Goal: Task Accomplishment & Management: Manage account settings

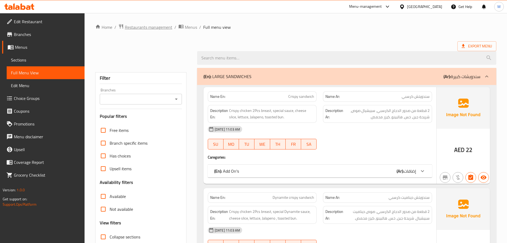
click at [159, 26] on span "Restaurants management" at bounding box center [148, 27] width 47 height 6
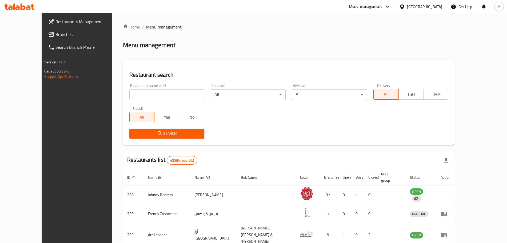
click at [135, 98] on input "search" at bounding box center [166, 94] width 75 height 11
paste input "CAKEOLOGYY CATERING"
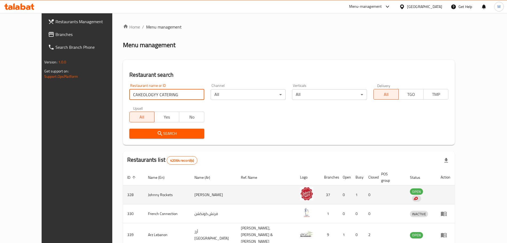
type input "CAKEOLOGYY CATERING"
click button "Search" at bounding box center [166, 134] width 75 height 10
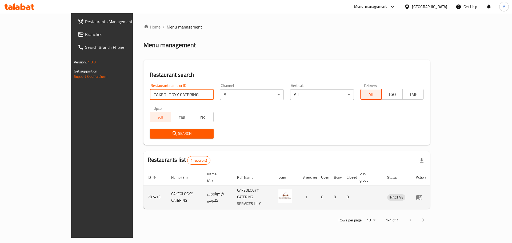
click at [430, 192] on td "enhanced table" at bounding box center [421, 197] width 18 height 23
click at [422, 195] on icon "enhanced table" at bounding box center [419, 197] width 6 height 5
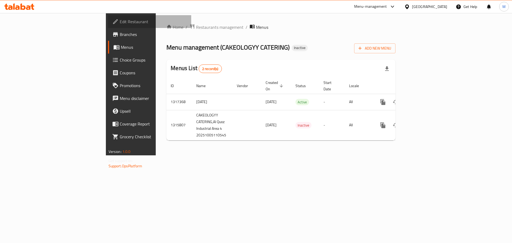
click at [120, 23] on span "Edit Restaurant" at bounding box center [153, 21] width 67 height 6
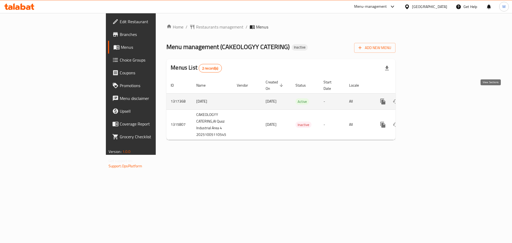
click at [425, 98] on icon "enhanced table" at bounding box center [421, 101] width 6 height 6
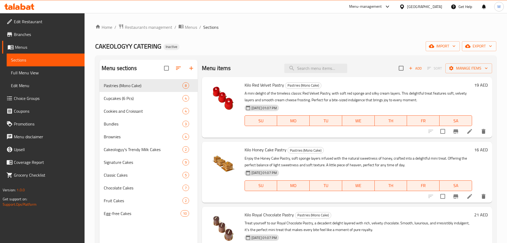
click at [38, 74] on span "Full Menu View" at bounding box center [45, 73] width 69 height 6
drag, startPoint x: 38, startPoint y: 74, endPoint x: 87, endPoint y: 102, distance: 55.9
click at [38, 74] on span "Full Menu View" at bounding box center [45, 73] width 69 height 6
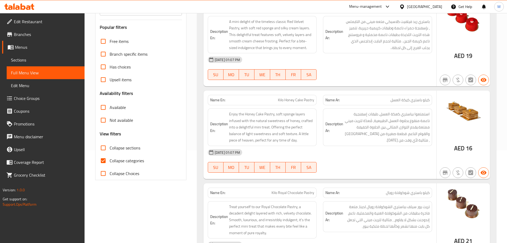
scroll to position [133, 0]
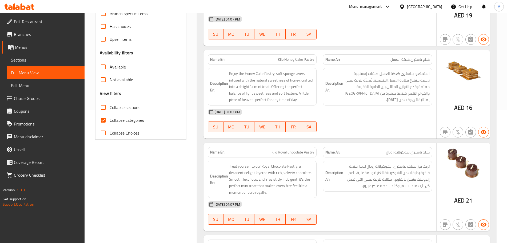
click at [101, 119] on input "Collapse categories" at bounding box center [103, 120] width 13 height 13
checkbox input "false"
click at [103, 107] on input "Collapse sections" at bounding box center [103, 107] width 13 height 13
checkbox input "true"
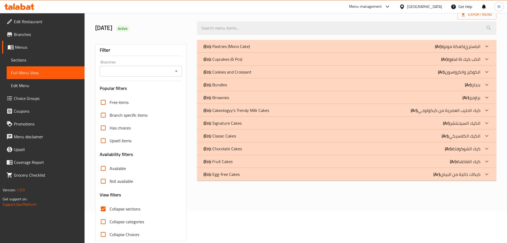
scroll to position [0, 0]
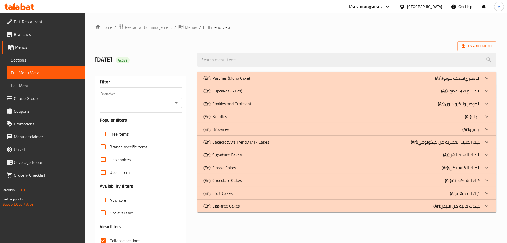
click at [254, 140] on p "(En): Cakeologyy's Trendy Milk Cakes" at bounding box center [236, 142] width 66 height 6
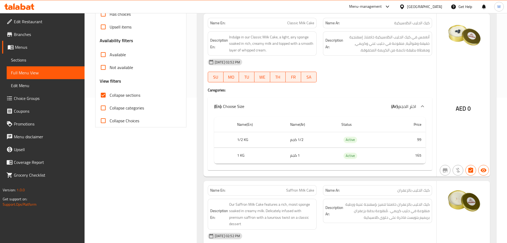
scroll to position [100, 0]
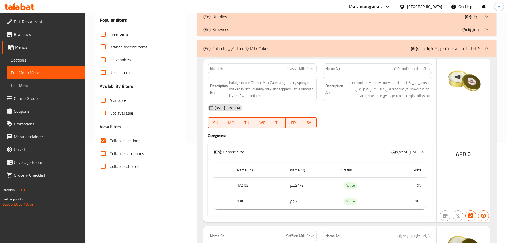
click at [283, 52] on div "(En): Cakeologyy's Trendy Milk Cakes (Ar): كيك الحليب العصرية من كيكولوجي" at bounding box center [346, 48] width 299 height 17
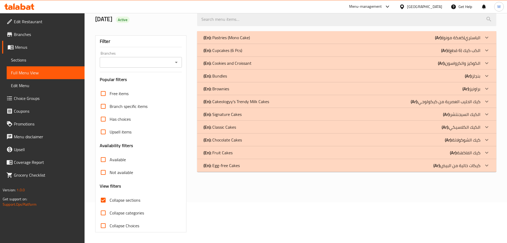
scroll to position [41, 0]
click at [249, 116] on div "(En): Signature Cakes (Ar): الكيك السيجنتشر" at bounding box center [341, 114] width 277 height 6
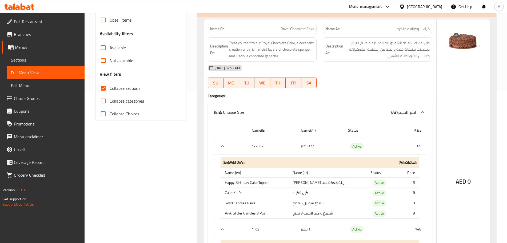
scroll to position [19, 0]
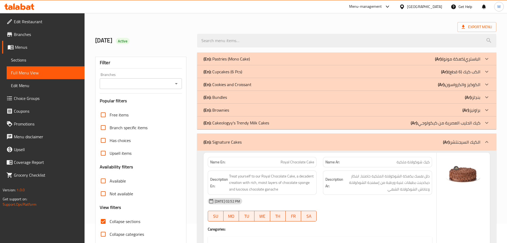
click at [258, 146] on div "(En): Signature Cakes (Ar): الكيك السيجنتشر" at bounding box center [346, 142] width 299 height 17
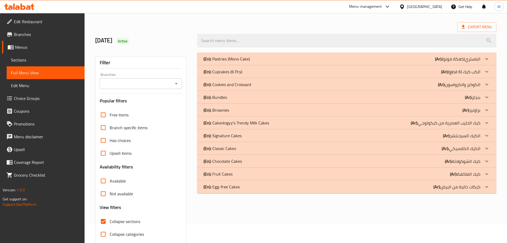
click at [259, 151] on div "(En): Classic Cakes (Ar): الكيك الكلاسيكي" at bounding box center [341, 148] width 277 height 6
click at [249, 149] on div "(En): Classic Cakes (Ar): الكيك الكلاسيكي" at bounding box center [341, 148] width 277 height 6
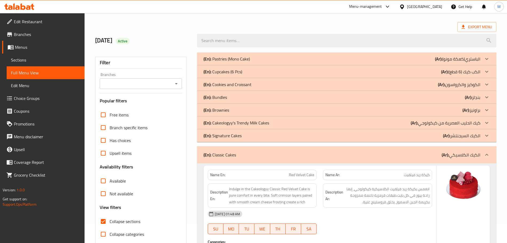
click at [251, 153] on div "(En): Classic Cakes (Ar): الكيك الكلاسيكي" at bounding box center [341, 155] width 277 height 6
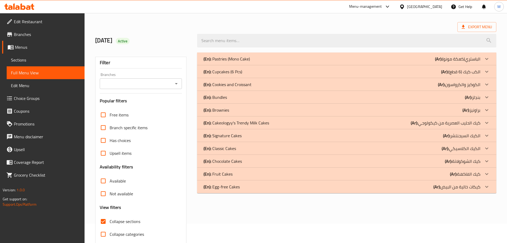
click at [240, 147] on div "(En): Classic Cakes (Ar): الكيك الكلاسيكي" at bounding box center [341, 148] width 277 height 6
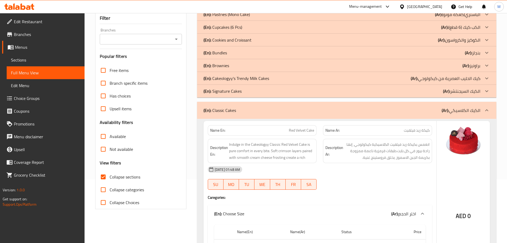
scroll to position [0, 0]
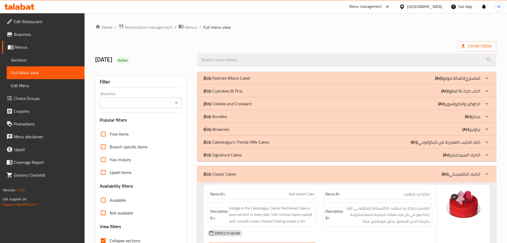
click at [275, 179] on div "(En): Classic Cakes (Ar): الكيك الكلاسيكي" at bounding box center [346, 174] width 299 height 17
click at [274, 179] on div "(En): Classic Cakes (Ar): الكيك الكلاسيكي" at bounding box center [346, 174] width 299 height 17
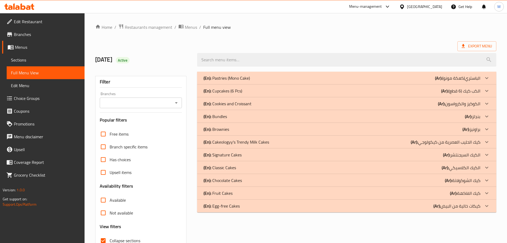
click at [250, 178] on div "(En): Chocolate Cakes (Ar): كيك الشوكولاتة" at bounding box center [341, 180] width 277 height 6
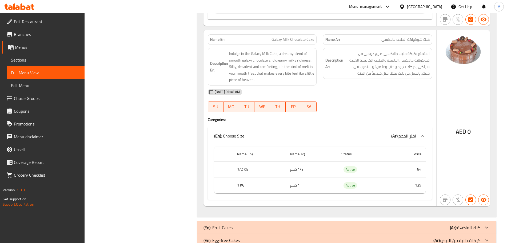
scroll to position [1278, 0]
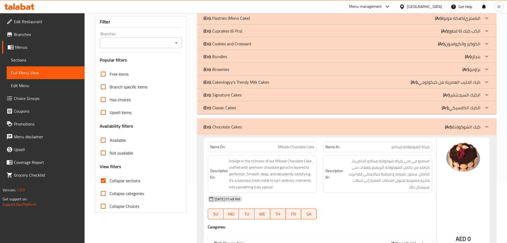
scroll to position [11, 0]
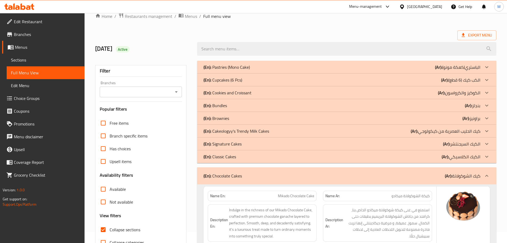
click at [235, 181] on div "(En): Chocolate Cakes (Ar): كيك الشوكولاتة" at bounding box center [346, 175] width 299 height 17
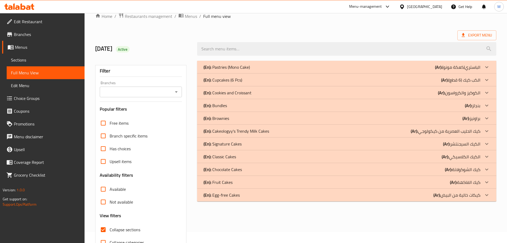
click at [223, 184] on p "(En): Fruit Cakes" at bounding box center [217, 182] width 29 height 6
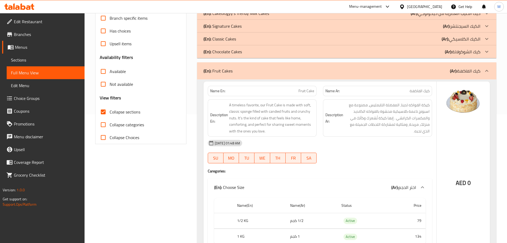
scroll to position [62, 0]
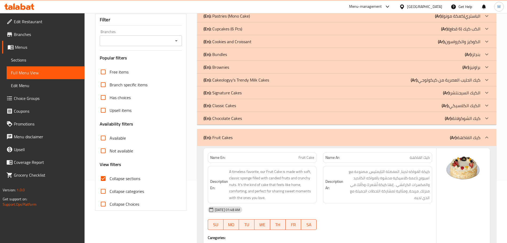
click at [266, 139] on div "(En): Fruit Cakes (Ar): كيك الفاكهة" at bounding box center [341, 137] width 277 height 6
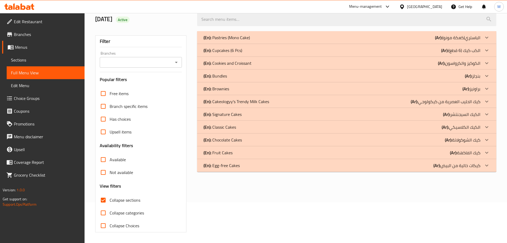
scroll to position [41, 0]
click at [246, 168] on div "(En): Egg-free Cakes (Ar): كيكات خالية من البيض" at bounding box center [341, 165] width 277 height 6
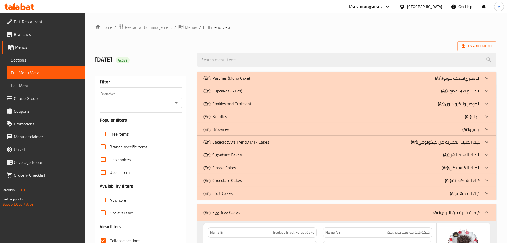
scroll to position [100, 0]
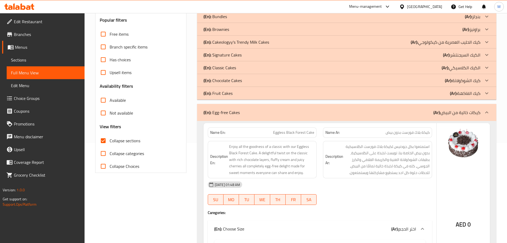
click at [253, 115] on div "(En): Egg-free Cakes (Ar): كيكات خالية من البيض" at bounding box center [341, 112] width 277 height 6
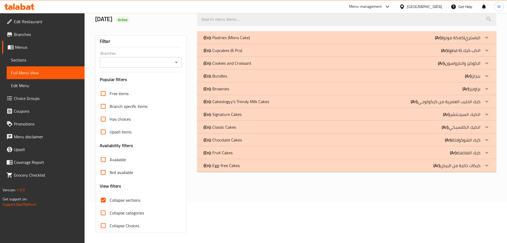
scroll to position [41, 0]
drag, startPoint x: 245, startPoint y: 34, endPoint x: 242, endPoint y: 37, distance: 4.5
click at [245, 34] on p "(En): Pastries (Mono Cake)" at bounding box center [226, 37] width 46 height 6
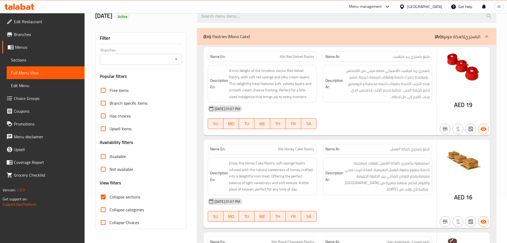
scroll to position [10, 0]
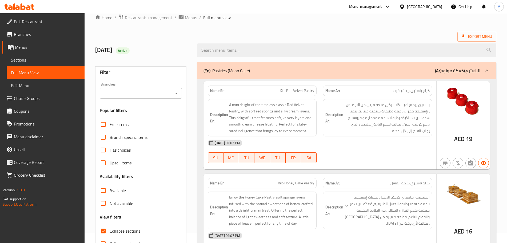
click at [273, 77] on div "(En): Pastries (Mono Cake) (Ar): الباستري(كعكة مونو)" at bounding box center [346, 70] width 299 height 17
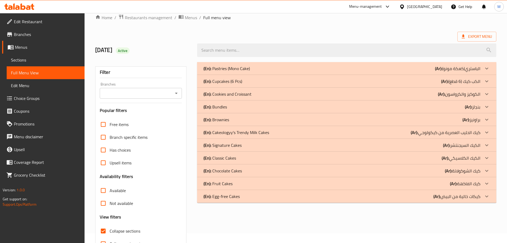
click at [297, 77] on div "(En): Cupcakes (6 Pcs) (Ar): الكب كيك (6 قطع)" at bounding box center [346, 81] width 299 height 13
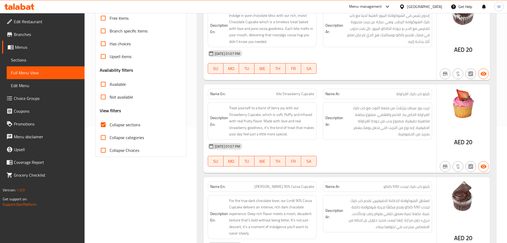
scroll to position [58, 0]
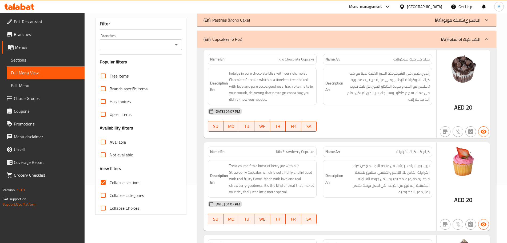
click at [298, 35] on div "(En): Cupcakes (6 Pcs) (Ar): الكب كيك (6 قطع)" at bounding box center [346, 39] width 299 height 17
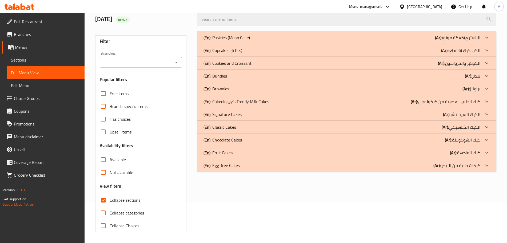
scroll to position [41, 0]
click at [257, 64] on div "(En): Cookies and Croissant (Ar): الكوكيز والكرواسون" at bounding box center [341, 63] width 277 height 6
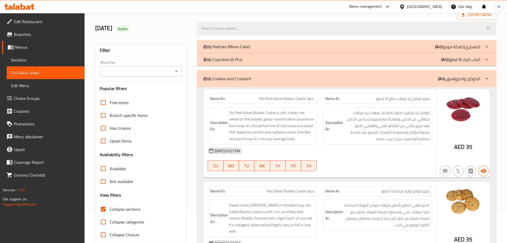
scroll to position [7, 0]
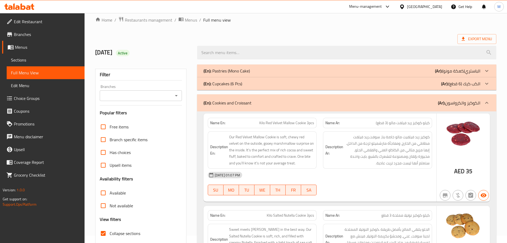
click at [251, 108] on div "(En): Cookies and Croissant (Ar): الكوكيز والكرواسون" at bounding box center [346, 102] width 299 height 17
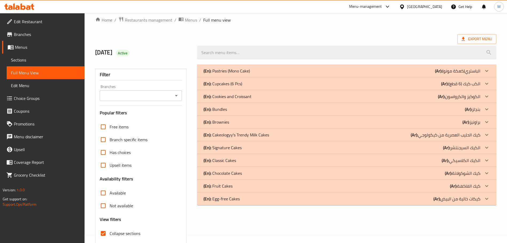
click at [223, 109] on p "(En): Bundles" at bounding box center [214, 109] width 23 height 6
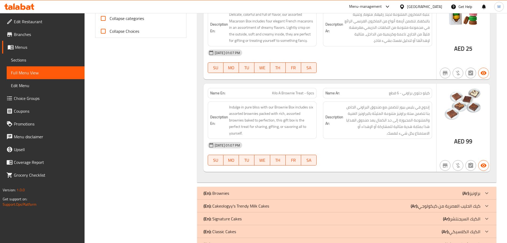
scroll to position [274, 0]
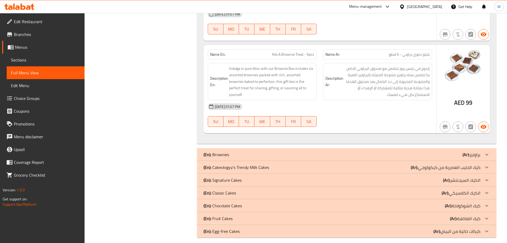
click at [238, 153] on div "(En): Brownies (Ar): براونيز" at bounding box center [341, 154] width 277 height 6
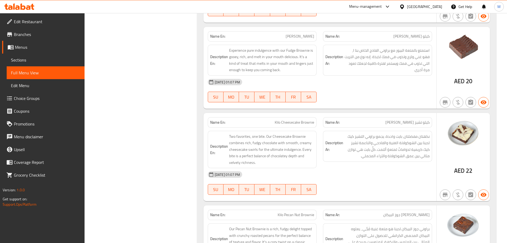
scroll to position [574, 0]
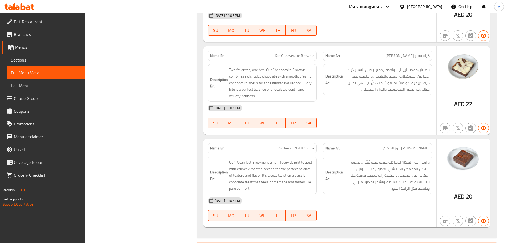
click at [288, 149] on span "Kilo Pecan Nut Brownie" at bounding box center [296, 149] width 37 height 6
drag, startPoint x: 288, startPoint y: 149, endPoint x: 299, endPoint y: 149, distance: 11.5
click at [299, 149] on span "Kilo Pecan Nut Brownie" at bounding box center [296, 149] width 37 height 6
copy span "Pecan Nut"
click at [335, 200] on div "15-10-2025 01:07 PM" at bounding box center [320, 200] width 231 height 13
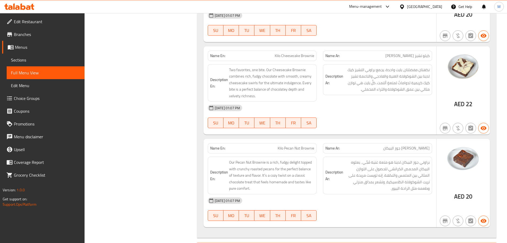
click at [29, 62] on span "Sections" at bounding box center [45, 60] width 69 height 6
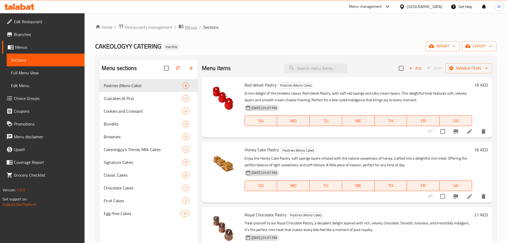
click at [191, 29] on span "Menus" at bounding box center [191, 27] width 12 height 6
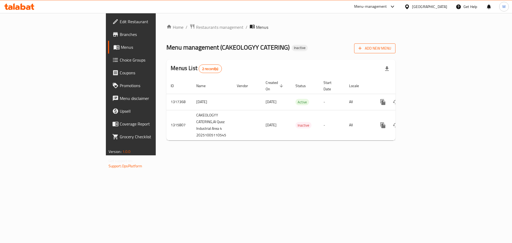
click at [391, 49] on span "Add New Menu" at bounding box center [374, 48] width 33 height 7
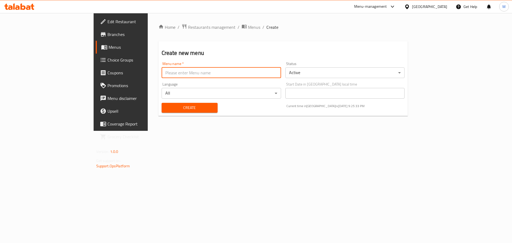
click at [162, 75] on input "text" at bounding box center [221, 72] width 119 height 11
type input "new menu"
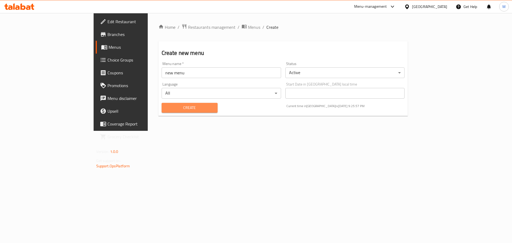
click at [166, 107] on span "Create" at bounding box center [189, 108] width 47 height 7
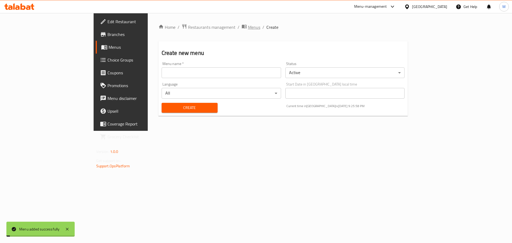
click at [248, 29] on span "Menus" at bounding box center [254, 27] width 12 height 6
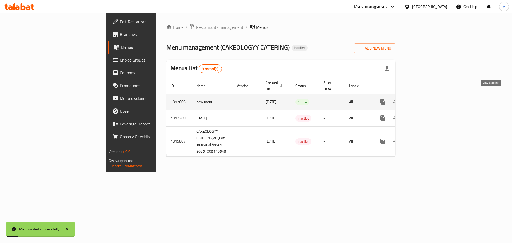
click at [425, 99] on icon "enhanced table" at bounding box center [421, 102] width 6 height 6
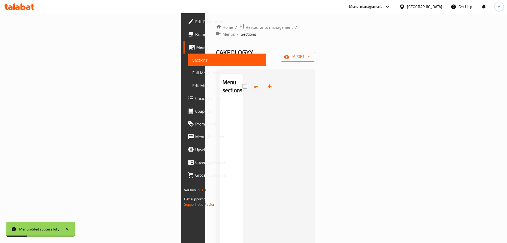
click at [289, 54] on icon "button" at bounding box center [286, 56] width 5 height 5
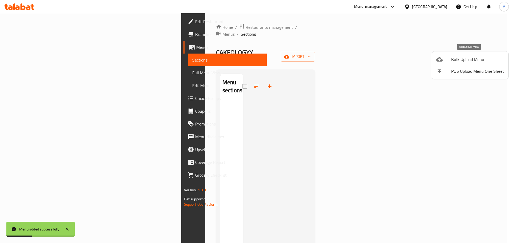
click at [460, 58] on span "Bulk Upload Menu" at bounding box center [477, 59] width 53 height 6
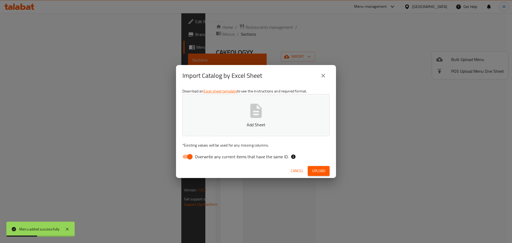
click at [261, 113] on icon "button" at bounding box center [255, 111] width 11 height 14
click at [206, 154] on span "Overwrite any current items that have the same ID." at bounding box center [242, 157] width 94 height 6
click at [205, 154] on input "Overwrite any current items that have the same ID." at bounding box center [190, 157] width 30 height 10
checkbox input "false"
click at [317, 167] on button "Upload" at bounding box center [319, 171] width 22 height 10
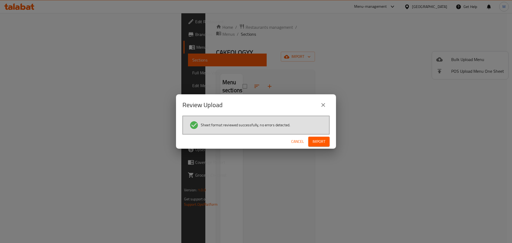
click at [319, 139] on span "Import" at bounding box center [319, 141] width 13 height 7
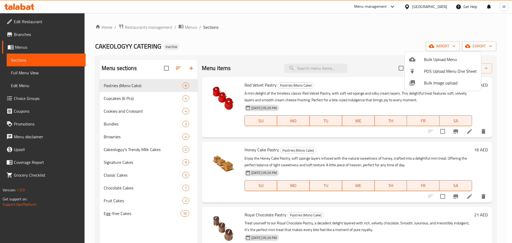
click at [34, 71] on div at bounding box center [256, 121] width 512 height 243
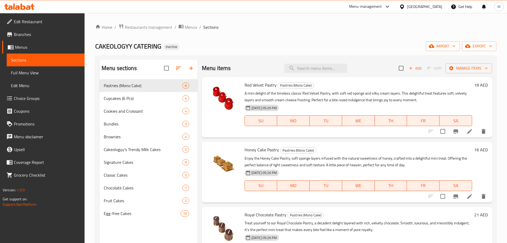
drag, startPoint x: 36, startPoint y: 73, endPoint x: 78, endPoint y: 127, distance: 68.8
click at [36, 73] on span "Full Menu View" at bounding box center [45, 73] width 69 height 6
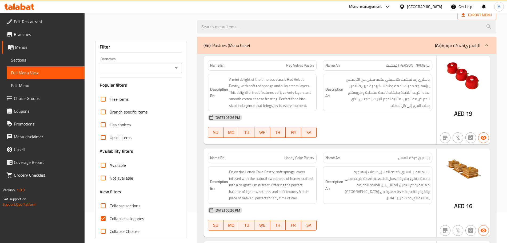
scroll to position [100, 0]
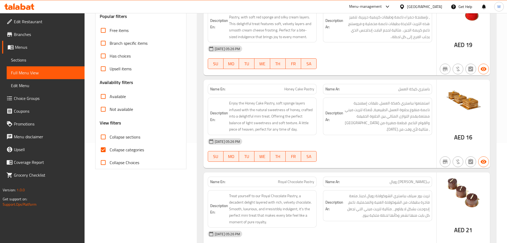
click at [107, 153] on input "Collapse categories" at bounding box center [103, 149] width 13 height 13
checkbox input "false"
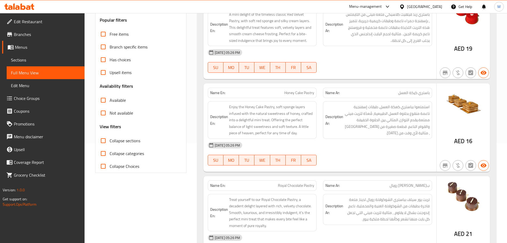
click at [103, 142] on input "Collapse sections" at bounding box center [103, 140] width 13 height 13
checkbox input "true"
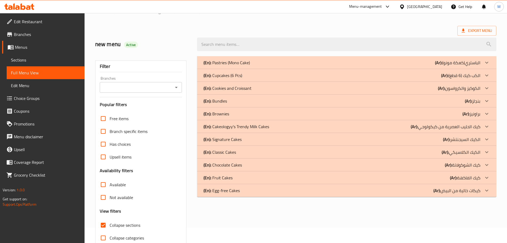
scroll to position [0, 0]
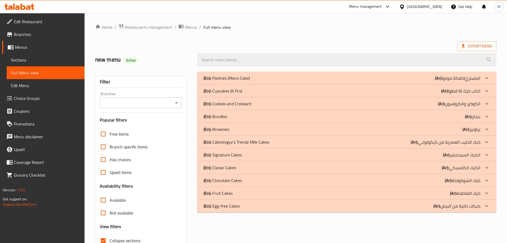
click at [240, 157] on p "(En): Signature Cakes" at bounding box center [222, 155] width 38 height 6
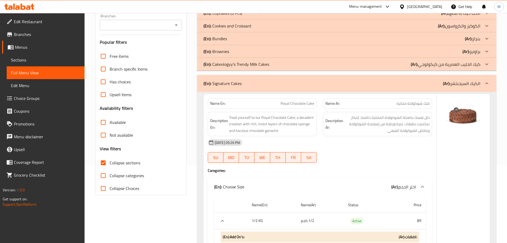
scroll to position [67, 0]
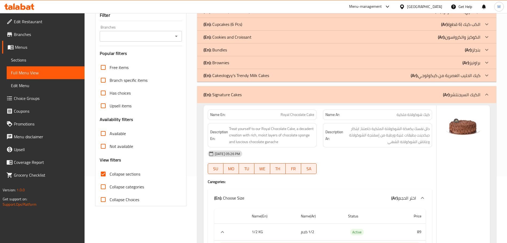
click at [255, 100] on div "(En): Signature Cakes (Ar): الكيك السيجنتشر" at bounding box center [346, 94] width 299 height 17
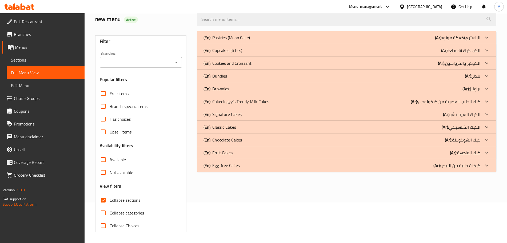
scroll to position [41, 0]
click at [241, 130] on div "(En): Classic Cakes (Ar): الكيك الكلاسيكي" at bounding box center [346, 127] width 299 height 13
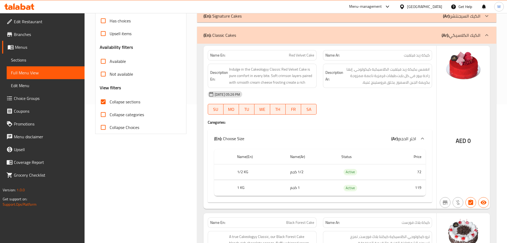
scroll to position [107, 0]
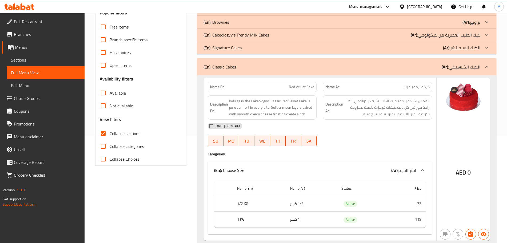
click at [278, 64] on div "(En): Classic Cakes (Ar): الكيك الكلاسيكي" at bounding box center [341, 67] width 277 height 6
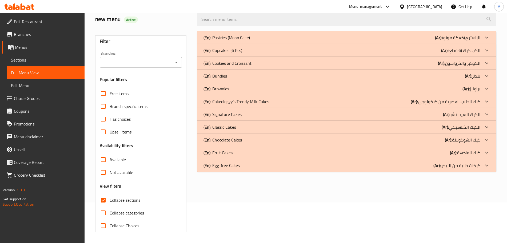
scroll to position [41, 0]
click at [253, 144] on div "(En): Chocolate Cakes (Ar): كيك الشوكولاتة" at bounding box center [346, 140] width 299 height 13
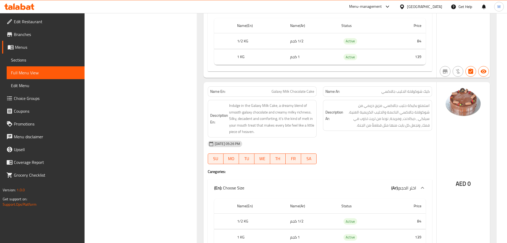
scroll to position [1278, 0]
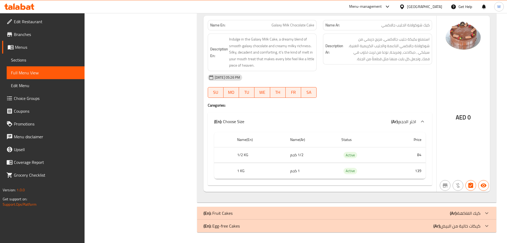
click at [273, 214] on div "(En): Fruit Cakes (Ar): كيك الفاكهة" at bounding box center [341, 213] width 277 height 6
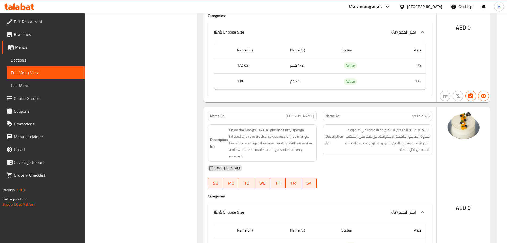
scroll to position [1656, 0]
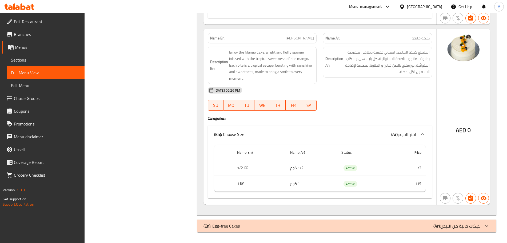
click at [264, 226] on div "(En): Egg-free Cakes (Ar): كيكات خالية من البيض" at bounding box center [341, 226] width 277 height 6
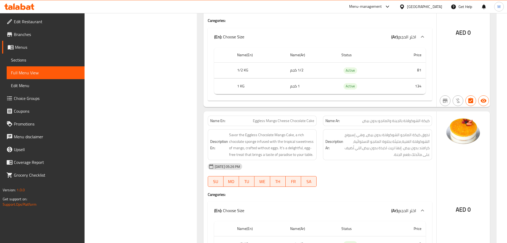
scroll to position [3460, 0]
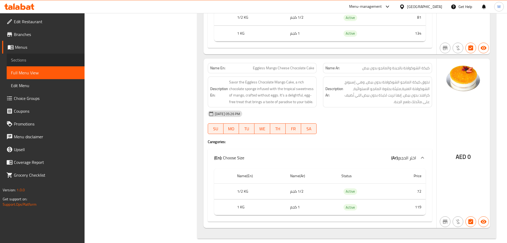
click at [34, 62] on span "Sections" at bounding box center [45, 60] width 69 height 6
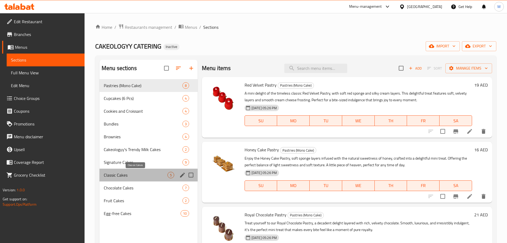
click at [139, 173] on span "Classic Cakes" at bounding box center [136, 175] width 64 height 6
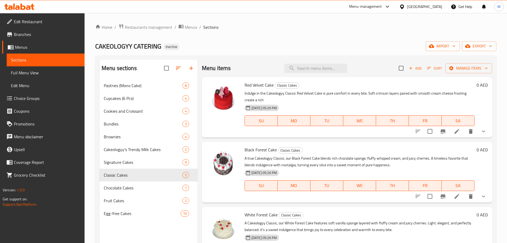
click at [28, 101] on span "Choice Groups" at bounding box center [47, 98] width 66 height 6
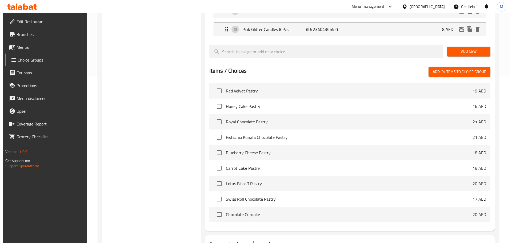
scroll to position [194, 0]
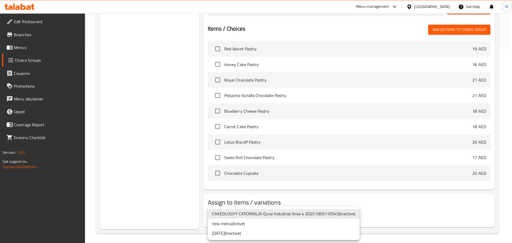
click at [289, 219] on li "new menu ( Active )" at bounding box center [282, 223] width 151 height 10
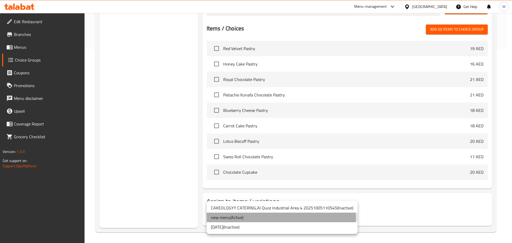
click at [257, 217] on li "new menu ( Active )" at bounding box center [282, 218] width 151 height 10
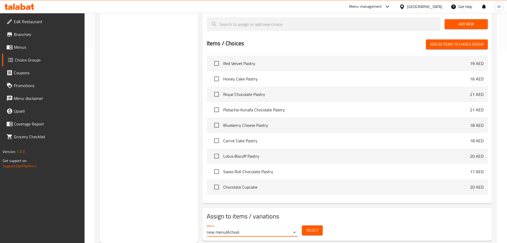
click at [314, 227] on span "Select" at bounding box center [312, 230] width 12 height 7
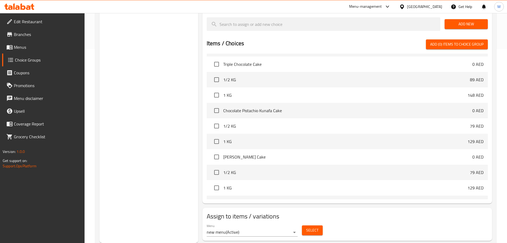
click at [304, 226] on button "Select" at bounding box center [312, 231] width 21 height 10
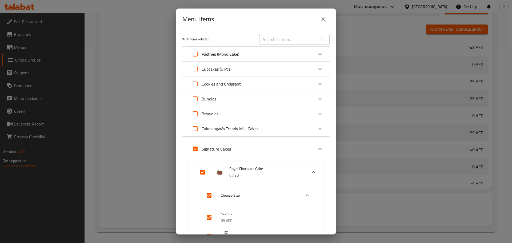
scroll to position [33, 0]
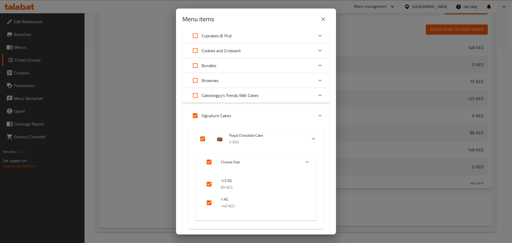
click at [196, 112] on input "Expand" at bounding box center [195, 115] width 13 height 13
checkbox input "false"
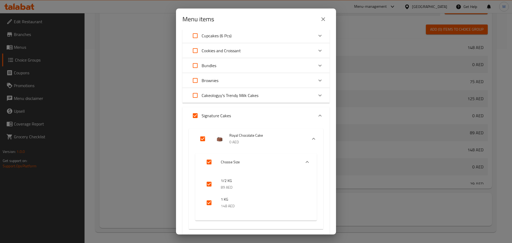
checkbox input "false"
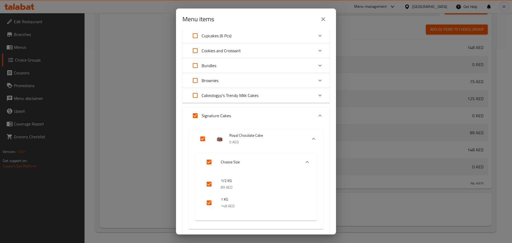
checkbox input "false"
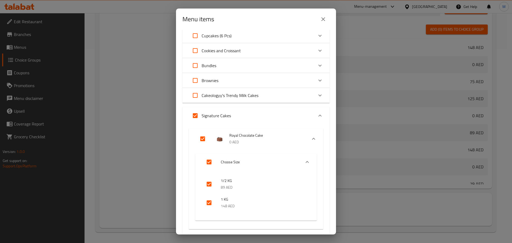
checkbox input "false"
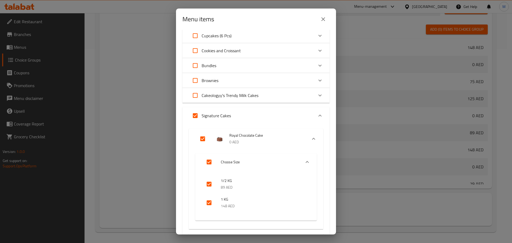
checkbox input "false"
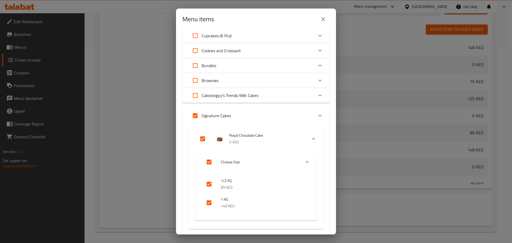
checkbox input "false"
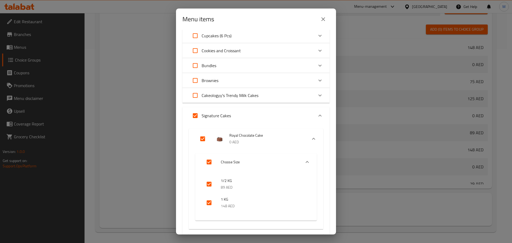
checkbox input "false"
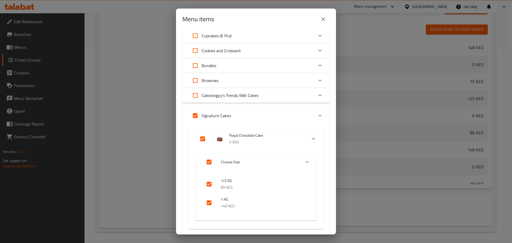
checkbox input "false"
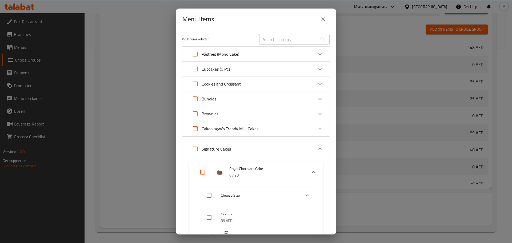
click at [317, 150] on icon "Expand" at bounding box center [320, 149] width 6 height 6
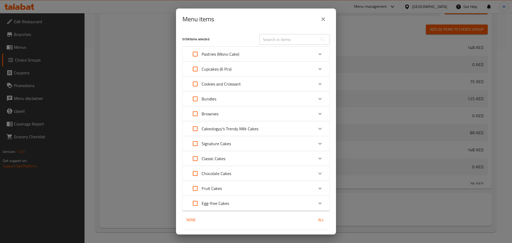
click at [195, 160] on input "Expand" at bounding box center [195, 158] width 13 height 13
checkbox input "true"
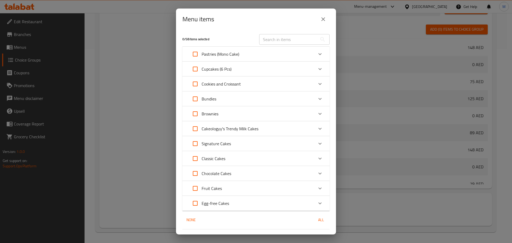
checkbox input "true"
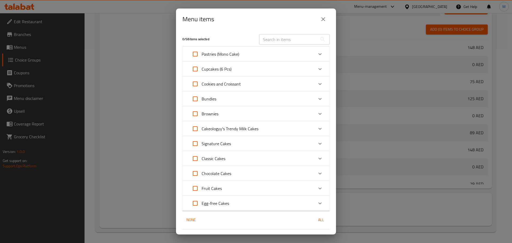
checkbox input "true"
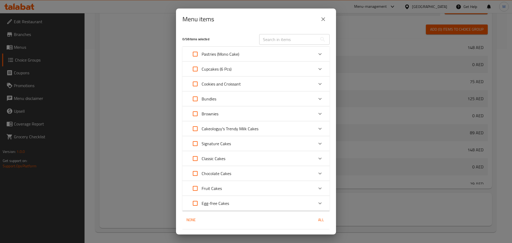
checkbox input "true"
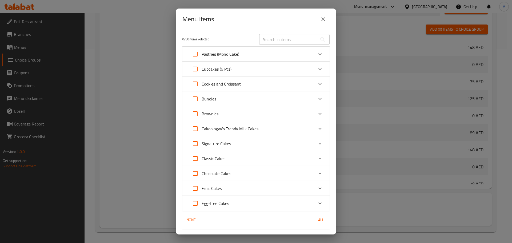
checkbox input "true"
click at [194, 174] on input "Expand" at bounding box center [195, 173] width 13 height 13
checkbox input "true"
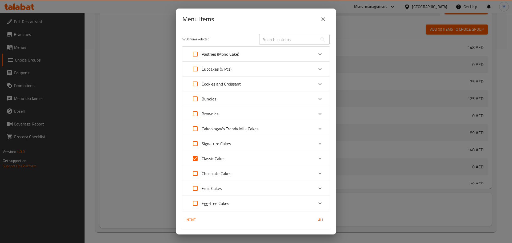
checkbox input "true"
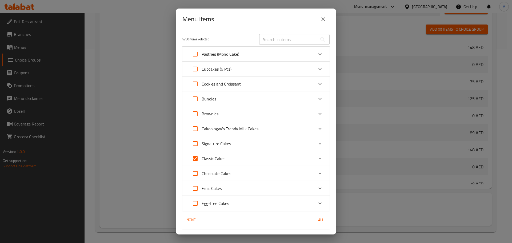
checkbox input "true"
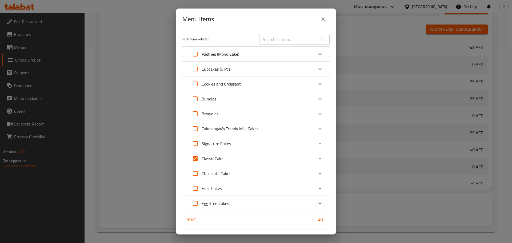
checkbox input "true"
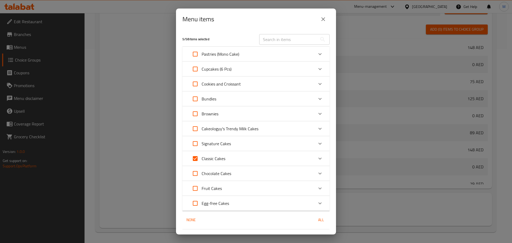
checkbox input "true"
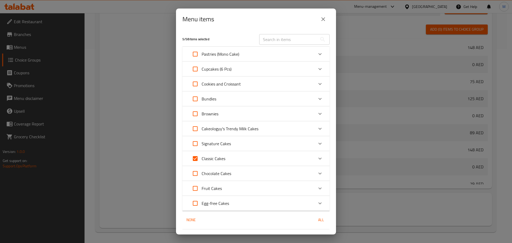
checkbox input "true"
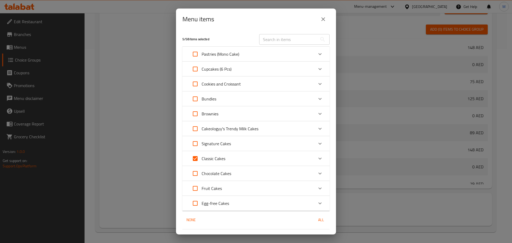
checkbox input "true"
click at [194, 190] on input "Expand" at bounding box center [195, 188] width 13 height 13
checkbox input "true"
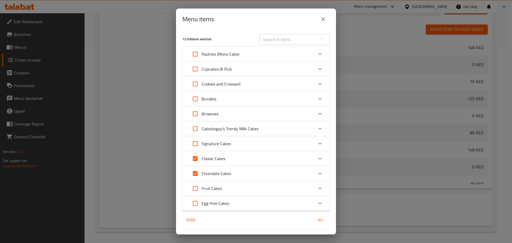
checkbox input "true"
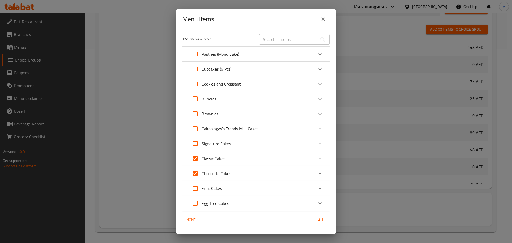
checkbox input "true"
click at [198, 203] on input "Expand" at bounding box center [195, 203] width 13 height 13
checkbox input "true"
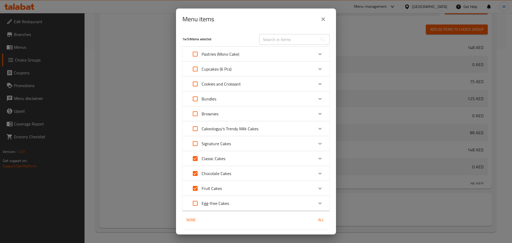
checkbox input "true"
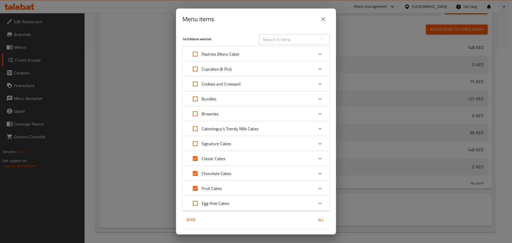
checkbox input "true"
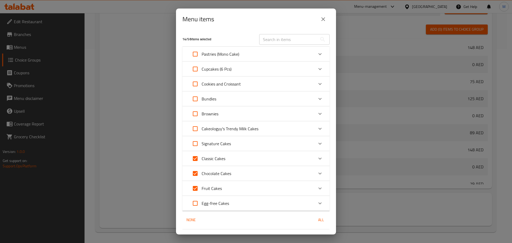
checkbox input "true"
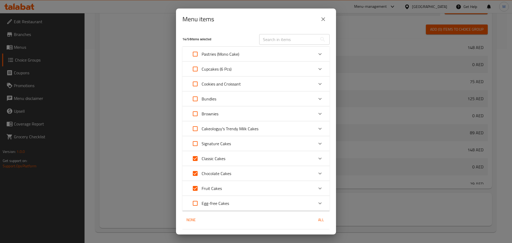
checkbox input "true"
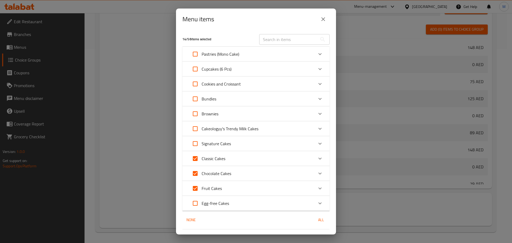
checkbox input "true"
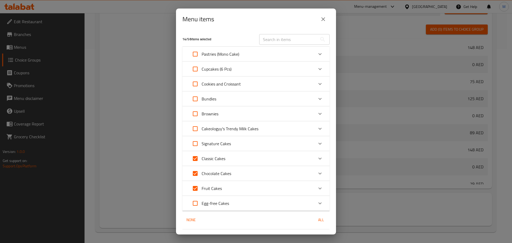
checkbox input "true"
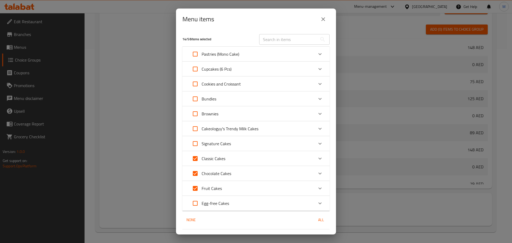
checkbox input "true"
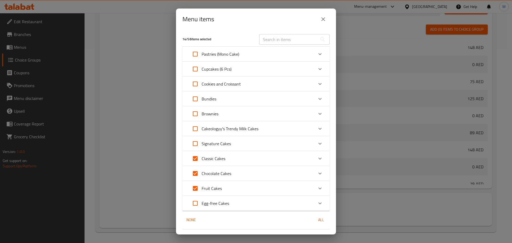
checkbox input "true"
click at [244, 160] on div "Classic Cakes" at bounding box center [251, 158] width 125 height 13
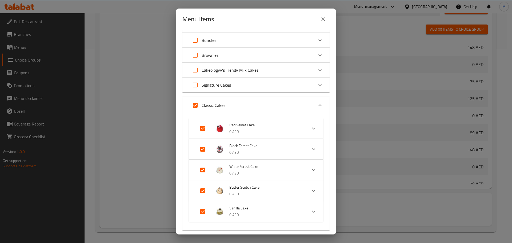
scroll to position [7, 0]
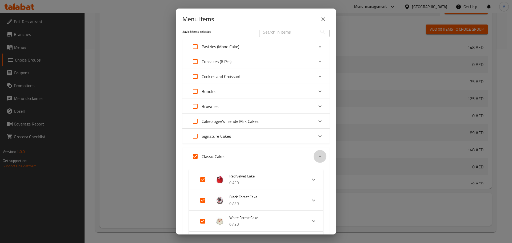
click at [317, 157] on icon "Expand" at bounding box center [320, 156] width 6 height 6
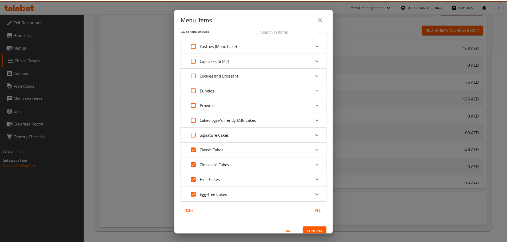
scroll to position [13, 0]
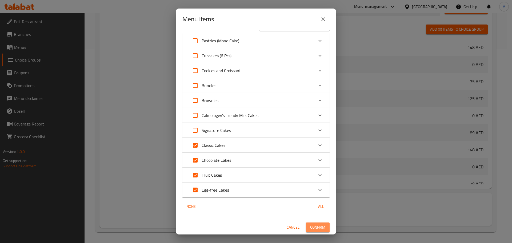
click at [315, 230] on span "Confirm" at bounding box center [317, 227] width 15 height 7
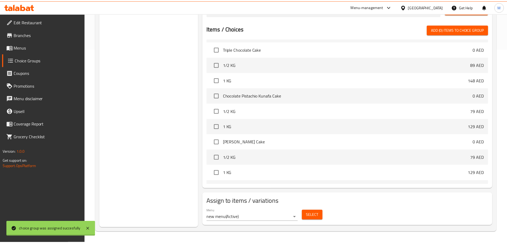
scroll to position [576, 0]
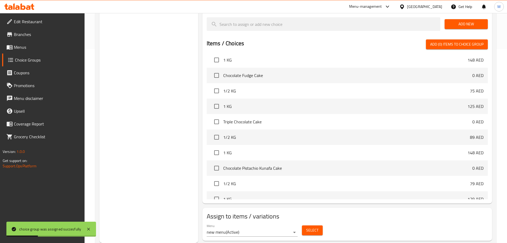
click at [37, 49] on span "Menus" at bounding box center [47, 47] width 66 height 6
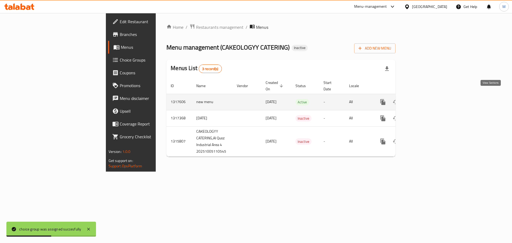
click at [425, 99] on icon "enhanced table" at bounding box center [421, 102] width 6 height 6
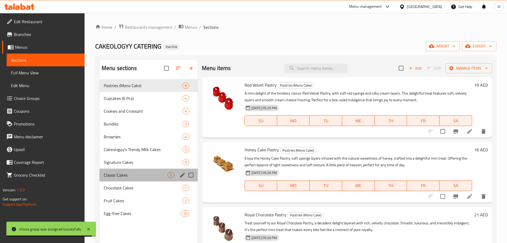
click at [131, 180] on div "Classic Cakes 5" at bounding box center [148, 175] width 98 height 13
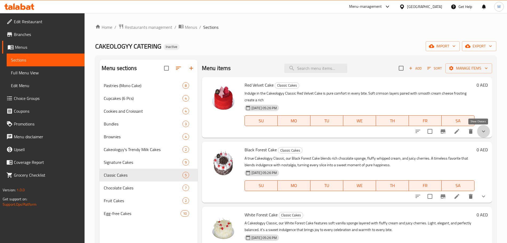
click at [480, 132] on icon "show more" at bounding box center [483, 131] width 6 height 6
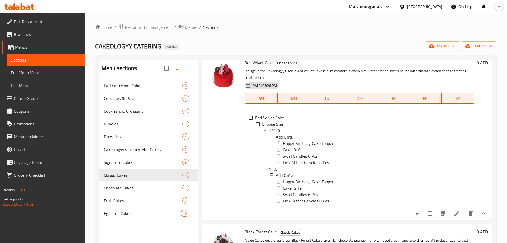
scroll to position [33, 0]
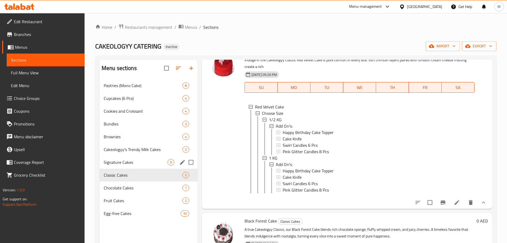
click at [153, 167] on div "Signature Cakes 9" at bounding box center [148, 162] width 98 height 13
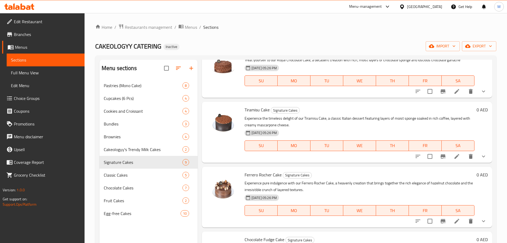
click at [39, 78] on link "Full Menu View" at bounding box center [46, 72] width 78 height 13
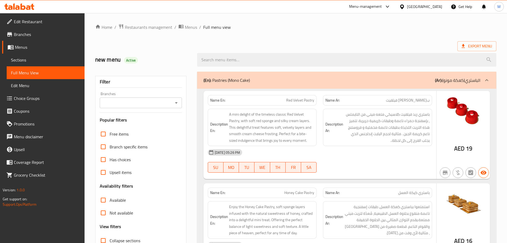
scroll to position [133, 0]
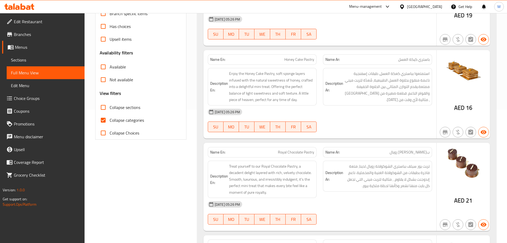
click at [109, 121] on input "Collapse categories" at bounding box center [103, 120] width 13 height 13
checkbox input "false"
click at [101, 106] on input "Collapse sections" at bounding box center [103, 107] width 13 height 13
checkbox input "true"
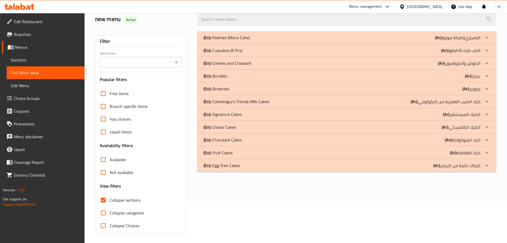
scroll to position [41, 0]
click at [223, 166] on p "(En): Egg-free Cakes" at bounding box center [221, 165] width 36 height 6
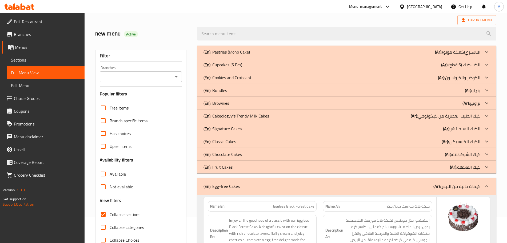
scroll to position [0, 0]
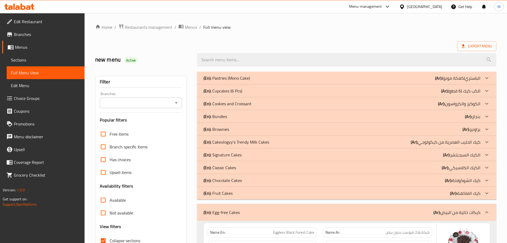
click at [231, 212] on p "(En): Egg-free Cakes" at bounding box center [221, 212] width 36 height 6
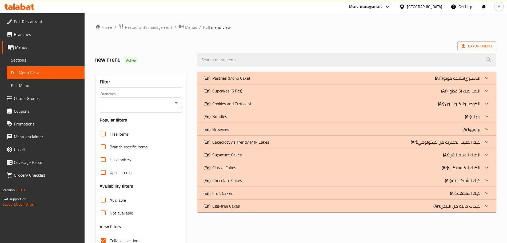
click at [232, 196] on p "(En): Fruit Cakes" at bounding box center [217, 193] width 29 height 6
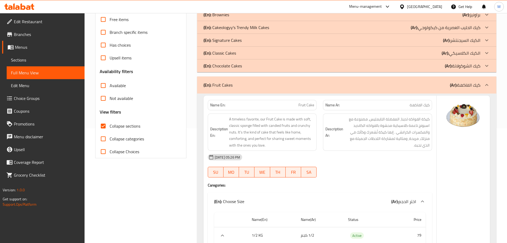
scroll to position [31, 0]
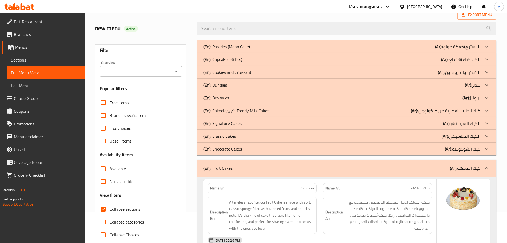
click at [226, 171] on p "(En): Fruit Cakes" at bounding box center [217, 168] width 29 height 6
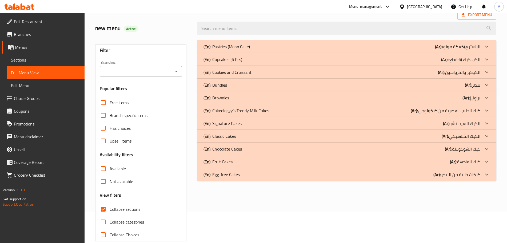
click at [229, 150] on p "(En): Chocolate Cakes" at bounding box center [222, 149] width 38 height 6
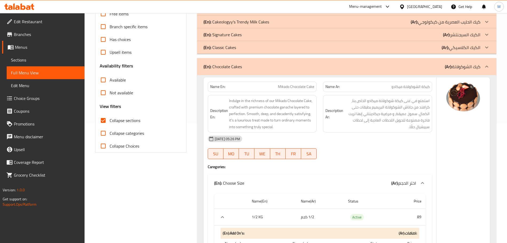
scroll to position [0, 0]
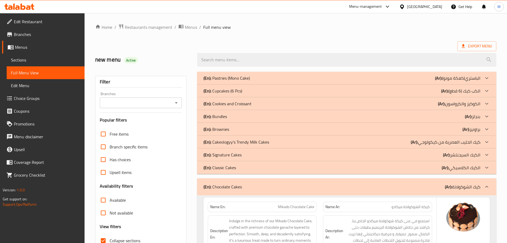
click at [246, 184] on div "(En): Chocolate Cakes (Ar): كيك الشوكولاتة" at bounding box center [341, 187] width 277 height 6
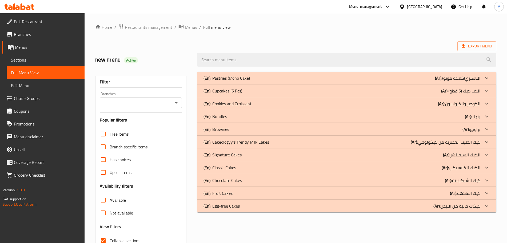
click at [233, 167] on p "(En): Classic Cakes" at bounding box center [219, 168] width 33 height 6
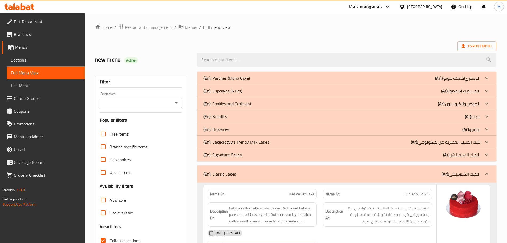
click at [240, 176] on div "(En): Classic Cakes (Ar): الكيك الكلاسيكي" at bounding box center [341, 174] width 277 height 6
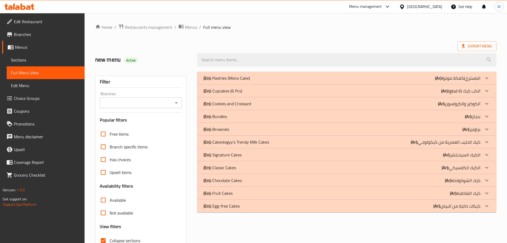
click at [238, 156] on p "(En): Signature Cakes" at bounding box center [222, 155] width 38 height 6
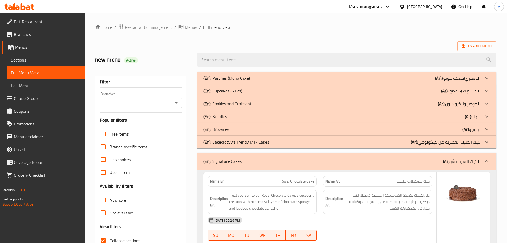
click at [246, 165] on div "(En): Signature Cakes (Ar): الكيك السيجنتشر" at bounding box center [346, 161] width 299 height 17
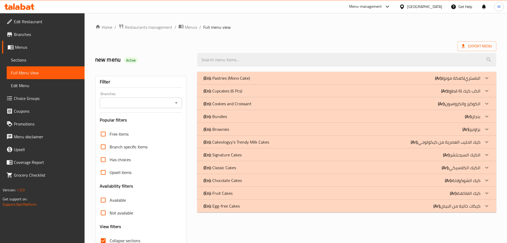
click at [247, 145] on p "(En): Cakeologyy's Trendy Milk Cakes" at bounding box center [236, 142] width 66 height 6
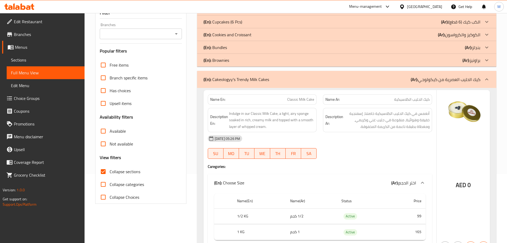
scroll to position [67, 0]
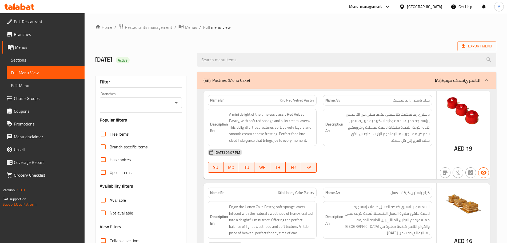
drag, startPoint x: 27, startPoint y: 63, endPoint x: 31, endPoint y: 71, distance: 8.6
click at [27, 63] on link "Sections" at bounding box center [46, 60] width 78 height 13
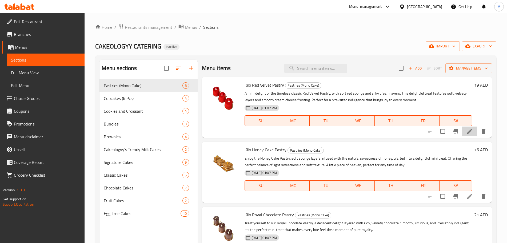
click at [462, 133] on li at bounding box center [469, 132] width 15 height 10
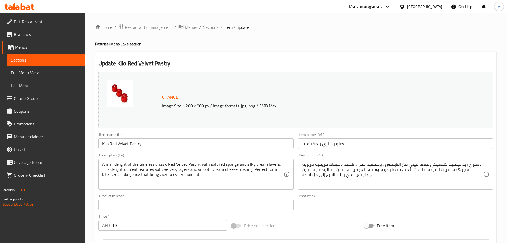
click at [102, 144] on input "Kilo Red Velvet Pastry" at bounding box center [195, 143] width 195 height 11
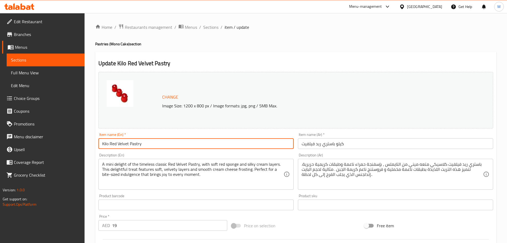
click at [102, 144] on input "Kilo Red Velvet Pastry" at bounding box center [195, 143] width 195 height 11
click at [105, 147] on input "Kilo Red Velvet Pastry" at bounding box center [195, 143] width 195 height 11
type input "Red Velvet Pastry"
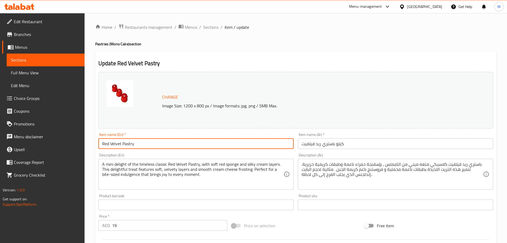
click at [340, 144] on input "كيلو باستري ريد فيلفيت" at bounding box center [395, 143] width 195 height 11
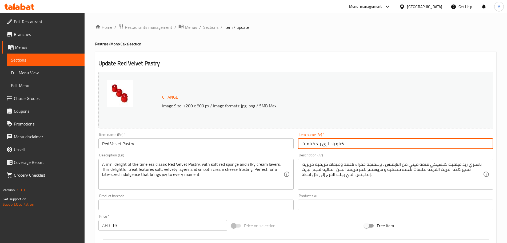
click at [340, 144] on input "كيلو باستري ريد فيلفيت" at bounding box center [395, 143] width 195 height 11
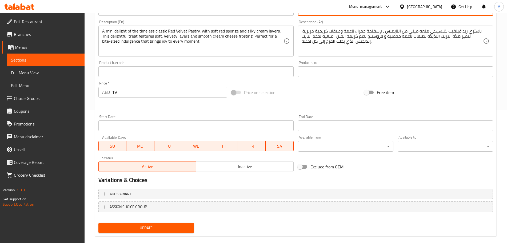
type input "ب[PERSON_NAME] فيلفيت"
click at [126, 230] on span "Update" at bounding box center [146, 228] width 87 height 7
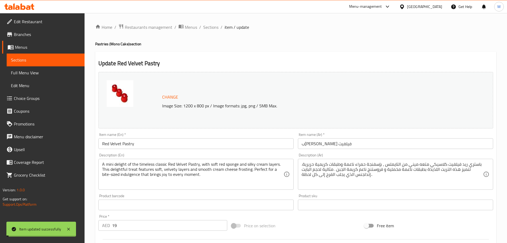
drag, startPoint x: 208, startPoint y: 28, endPoint x: 207, endPoint y: 31, distance: 3.4
click at [208, 29] on span "Sections" at bounding box center [210, 27] width 15 height 6
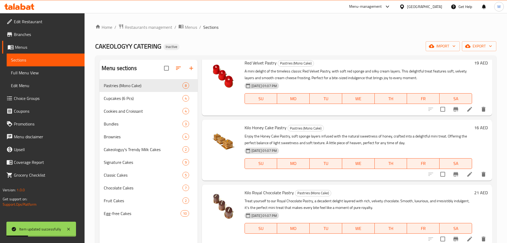
scroll to position [33, 0]
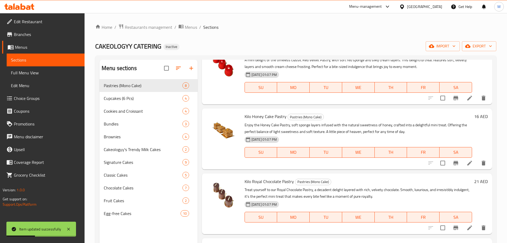
click at [467, 165] on icon at bounding box center [469, 163] width 5 height 5
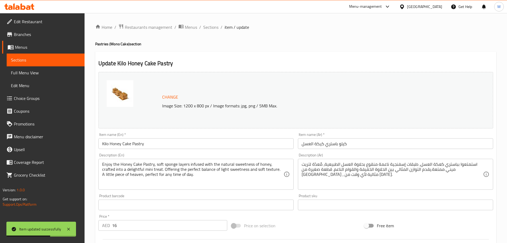
click at [102, 145] on input "Kilo Honey Cake Pastry" at bounding box center [195, 143] width 195 height 11
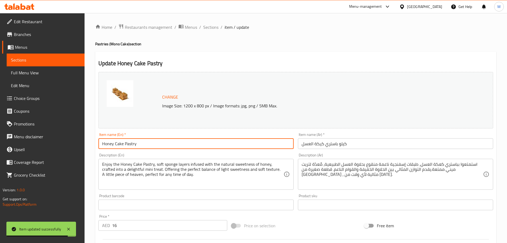
type input "Honey Cake Pastry"
click at [340, 145] on input "كيلو باستري كيكة العسل" at bounding box center [395, 143] width 195 height 11
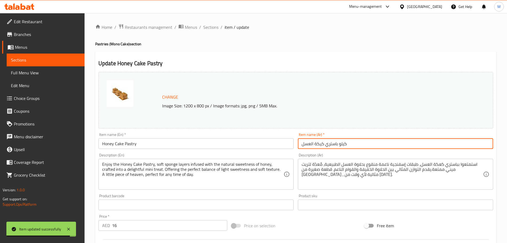
click at [340, 145] on input "كيلو باستري كيكة العسل" at bounding box center [395, 143] width 195 height 11
click at [343, 145] on input "كيلو باستري كيكة العسل" at bounding box center [395, 143] width 195 height 11
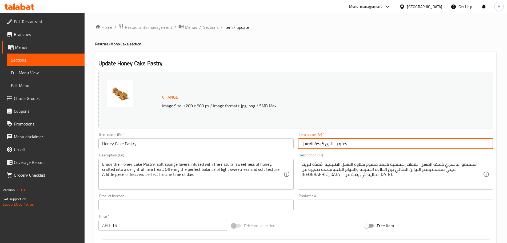
click at [343, 145] on input "كيلو باستري كيكة العسل" at bounding box center [395, 143] width 195 height 11
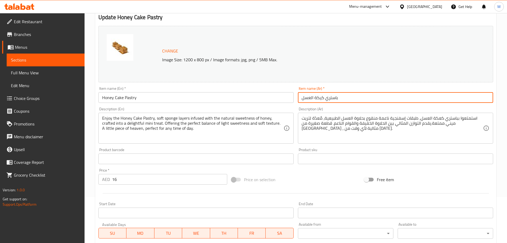
scroll to position [133, 0]
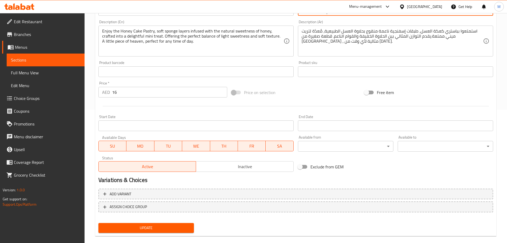
type input "باستري كيكة العسل"
click at [148, 229] on span "Update" at bounding box center [146, 228] width 87 height 7
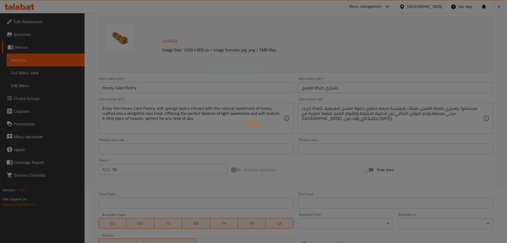
scroll to position [0, 0]
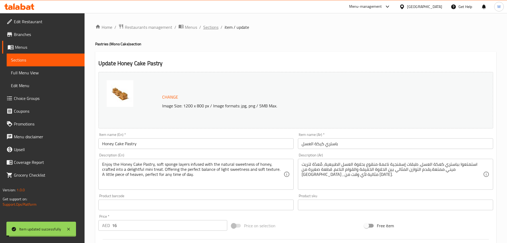
click at [206, 27] on span "Sections" at bounding box center [210, 27] width 15 height 6
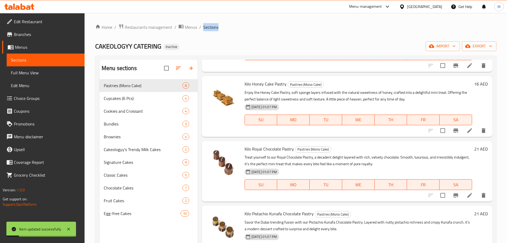
scroll to position [67, 0]
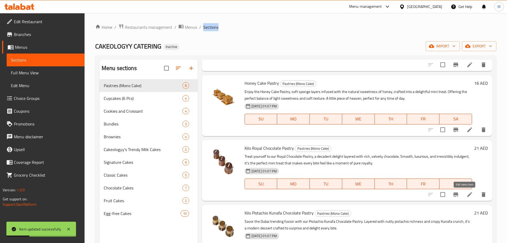
click at [466, 195] on icon at bounding box center [469, 194] width 6 height 6
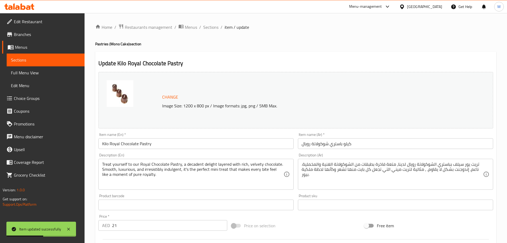
click at [102, 142] on input "Kilo Royal Chocolate Pastry" at bounding box center [195, 143] width 195 height 11
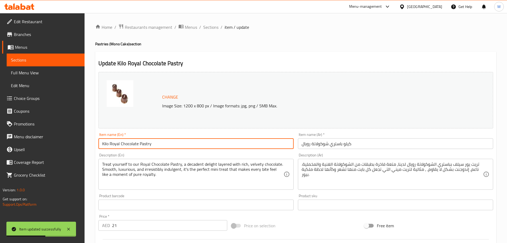
click at [102, 142] on input "Kilo Royal Chocolate Pastry" at bounding box center [195, 143] width 195 height 11
type input "Royal Chocolate Pastry"
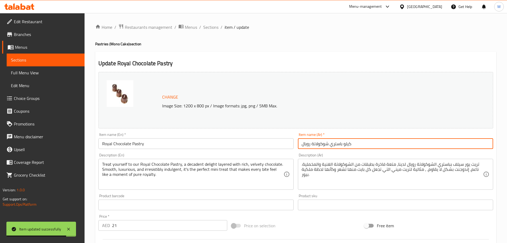
click at [347, 143] on input "كيلو باستري شوكولاتة رويال" at bounding box center [395, 143] width 195 height 11
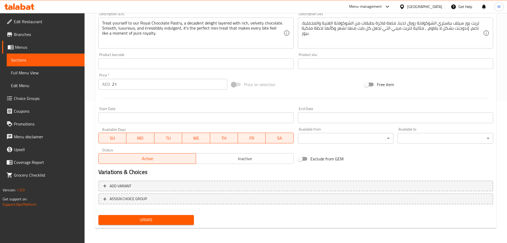
type input "ب[PERSON_NAME] رويال"
click at [164, 217] on span "Update" at bounding box center [146, 220] width 87 height 7
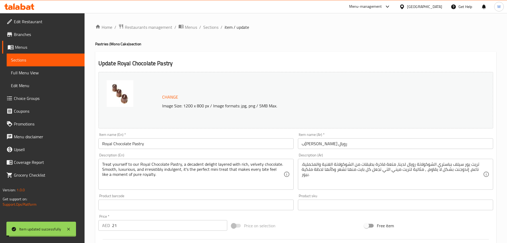
click at [211, 28] on span "Sections" at bounding box center [210, 27] width 15 height 6
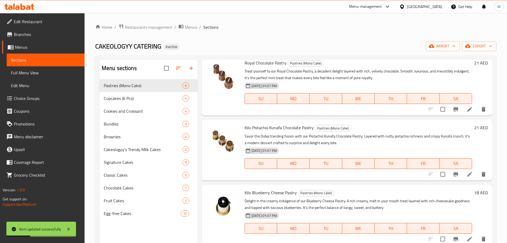
scroll to position [167, 0]
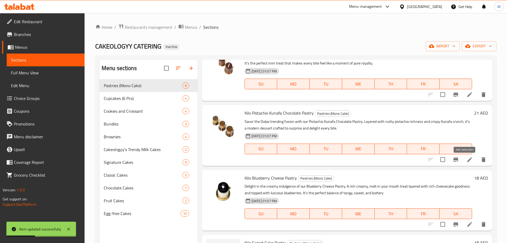
click at [466, 158] on icon at bounding box center [469, 160] width 6 height 6
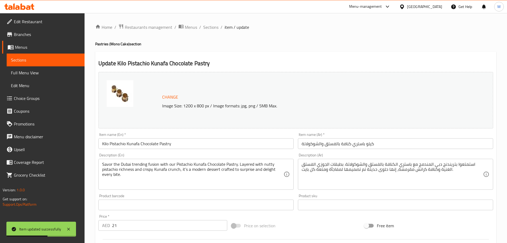
click at [102, 142] on input "Kilo Pistachio Kunafa Chocolate Pastry" at bounding box center [195, 143] width 195 height 11
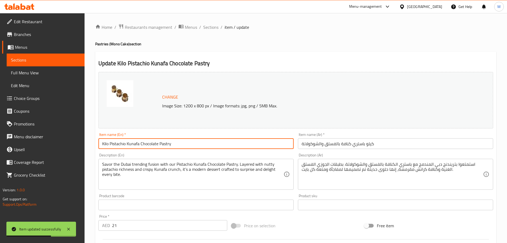
click at [102, 142] on input "Kilo Pistachio Kunafa Chocolate Pastry" at bounding box center [195, 143] width 195 height 11
type input "Pistachio Kunafa Chocolate Pastry"
click at [369, 145] on input "كيلو باستري كنافة بالفستق والشوكولاتة" at bounding box center [395, 143] width 195 height 11
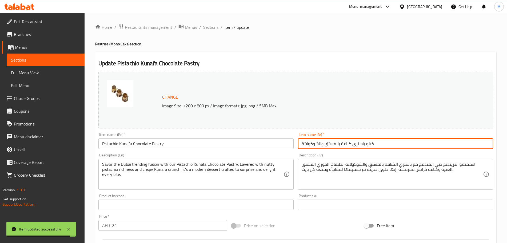
click at [369, 145] on input "كيلو باستري كنافة بالفستق والشوكولاتة" at bounding box center [395, 143] width 195 height 11
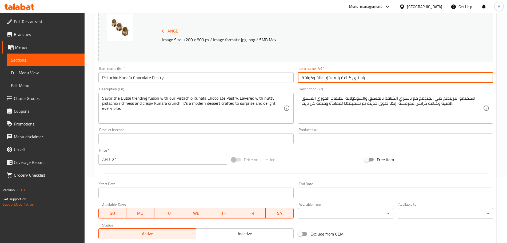
scroll to position [133, 0]
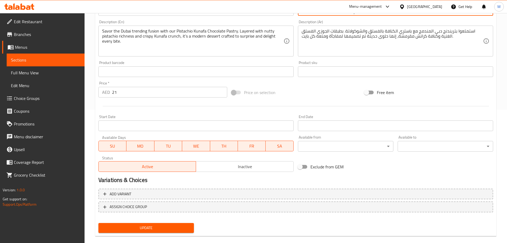
type input "باستري كنافة بالفستق والشوكولاتة"
click at [161, 231] on span "Update" at bounding box center [146, 228] width 87 height 7
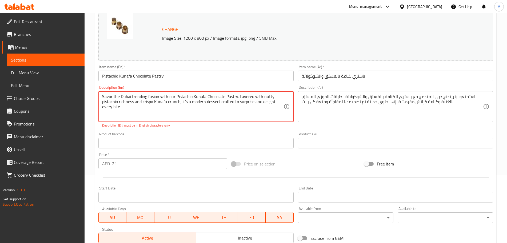
scroll to position [67, 0]
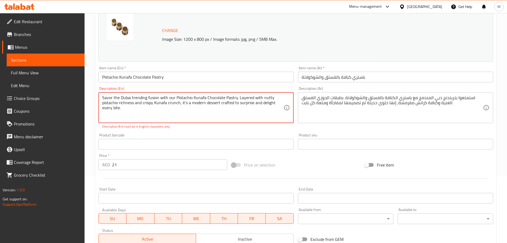
click at [198, 113] on textarea "Savor the Dubai trending fusion with our Pistachio Kunafa Chocolate Pastry. Lay…" at bounding box center [192, 107] width 181 height 25
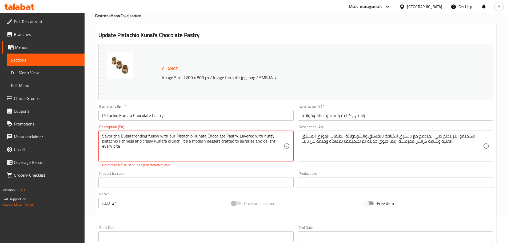
scroll to position [0, 0]
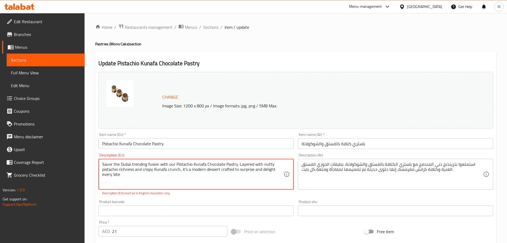
type textarea "Savor the Dubai trending fusion with our Pistachio Kunafa Chocolate Pastry. Lay…"
click at [211, 32] on div "Home / Restaurants management / Menus / Sections / item / update Pastries (Mono…" at bounding box center [295, 202] width 401 height 356
click at [211, 28] on span "Sections" at bounding box center [210, 27] width 15 height 6
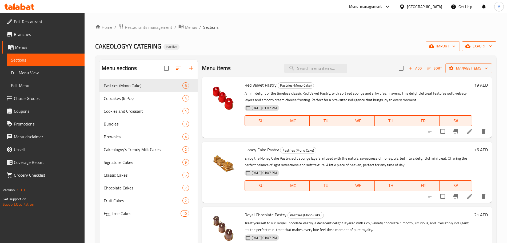
click at [477, 47] on span "export" at bounding box center [479, 46] width 26 height 7
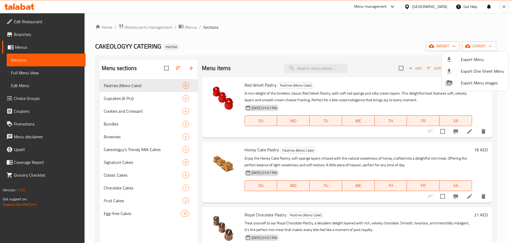
click at [452, 61] on div at bounding box center [453, 59] width 15 height 6
click at [481, 58] on span "Export Menu" at bounding box center [482, 59] width 43 height 6
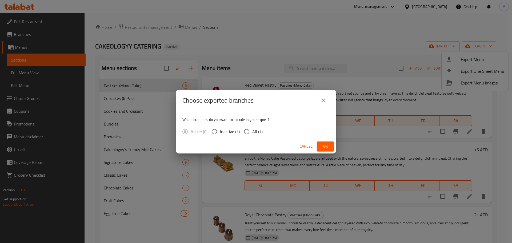
click at [247, 130] on input "All (1)" at bounding box center [246, 131] width 11 height 11
radio input "true"
click at [247, 130] on input "All (1)" at bounding box center [246, 131] width 11 height 11
click at [329, 147] on span "Ok" at bounding box center [325, 146] width 9 height 7
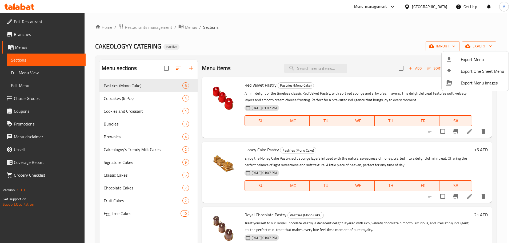
click at [132, 156] on div at bounding box center [256, 121] width 512 height 243
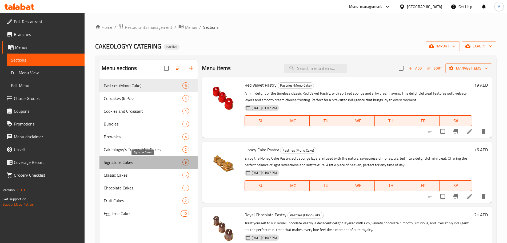
click at [133, 161] on span "Signature Cakes" at bounding box center [143, 162] width 79 height 6
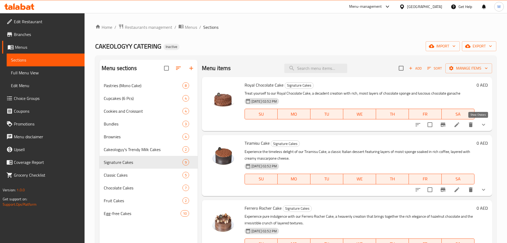
drag, startPoint x: 479, startPoint y: 126, endPoint x: 482, endPoint y: 128, distance: 3.5
click at [480, 126] on icon "show more" at bounding box center [483, 125] width 6 height 6
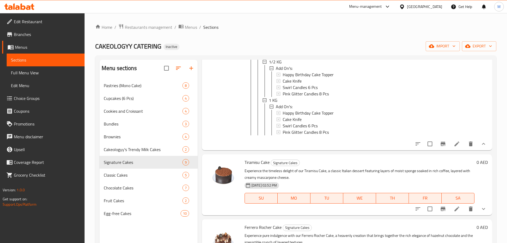
scroll to position [167, 0]
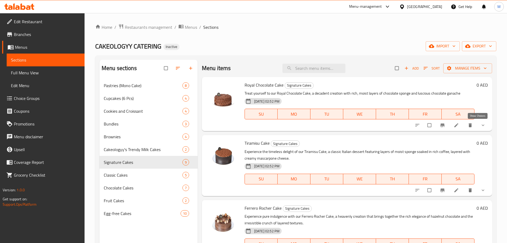
click at [482, 125] on icon "show more" at bounding box center [483, 126] width 3 height 2
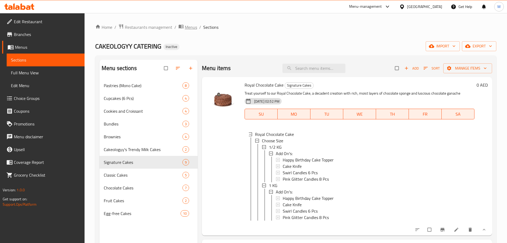
click at [188, 27] on span "Menus" at bounding box center [191, 27] width 12 height 6
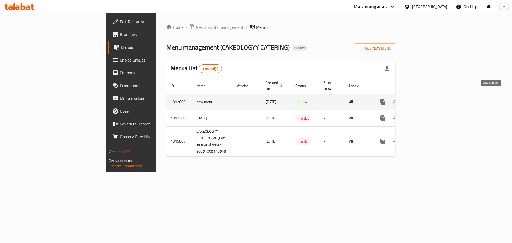
click at [425, 99] on icon "enhanced table" at bounding box center [421, 102] width 6 height 6
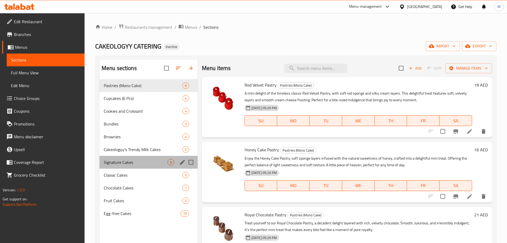
click at [140, 167] on div "Signature Cakes 9" at bounding box center [148, 162] width 98 height 13
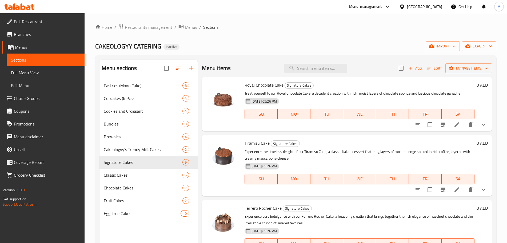
click at [480, 121] on button "show more" at bounding box center [483, 124] width 13 height 13
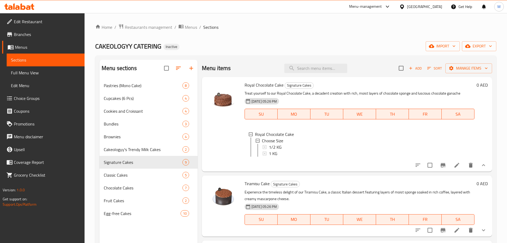
click at [479, 166] on button "show more" at bounding box center [483, 165] width 13 height 13
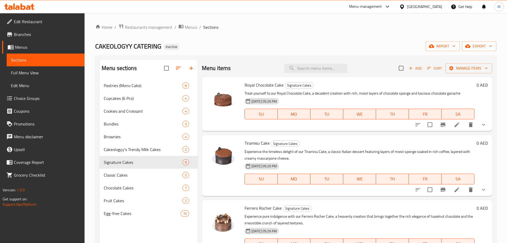
scroll to position [33, 0]
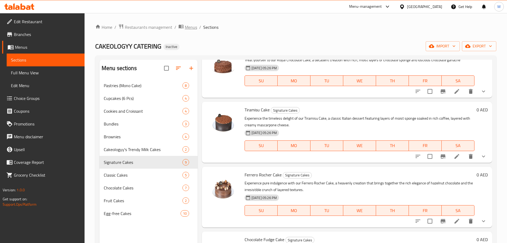
click at [192, 27] on span "Menus" at bounding box center [191, 27] width 12 height 6
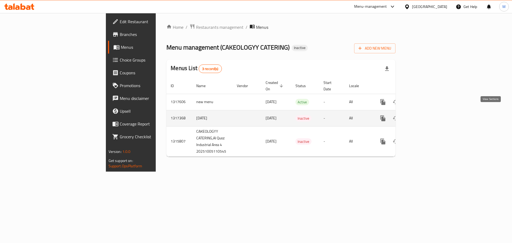
click at [425, 115] on icon "enhanced table" at bounding box center [421, 118] width 6 height 6
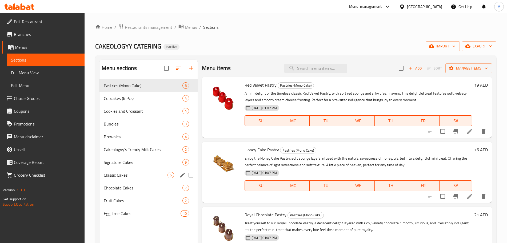
click at [121, 167] on div "Signature Cakes 9" at bounding box center [148, 162] width 98 height 13
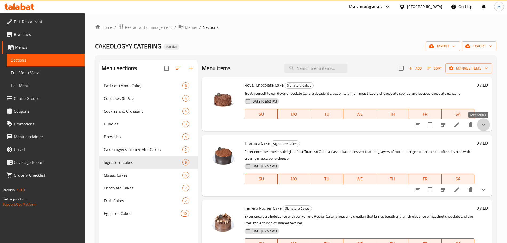
click at [480, 126] on icon "show more" at bounding box center [483, 125] width 6 height 6
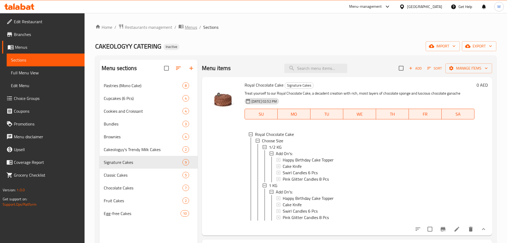
click at [187, 26] on span "Menus" at bounding box center [191, 27] width 12 height 6
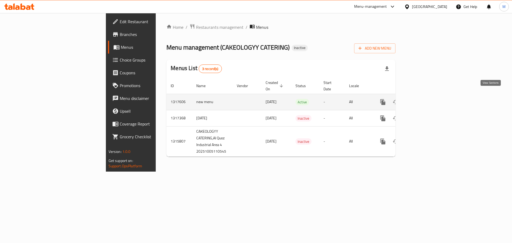
click at [428, 96] on link "enhanced table" at bounding box center [421, 102] width 13 height 13
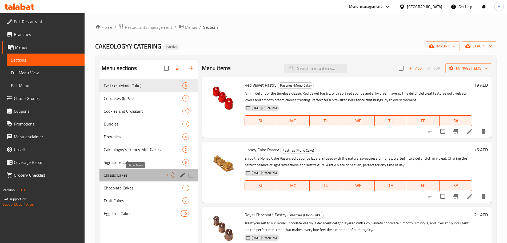
click at [129, 174] on span "Classic Cakes" at bounding box center [136, 175] width 64 height 6
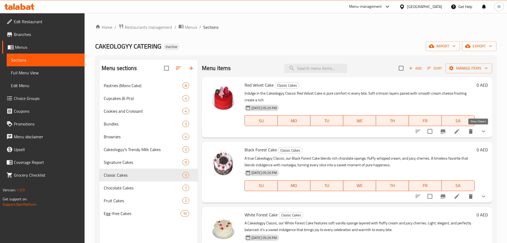
click at [480, 131] on icon "show more" at bounding box center [483, 131] width 6 height 6
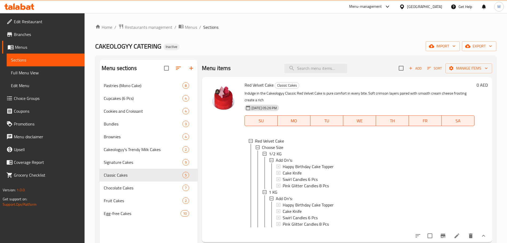
click at [478, 131] on div "0 AED" at bounding box center [480, 159] width 13 height 157
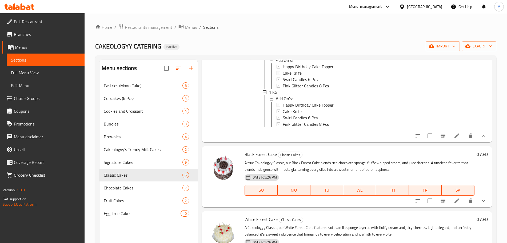
click at [480, 139] on icon "show more" at bounding box center [483, 136] width 6 height 6
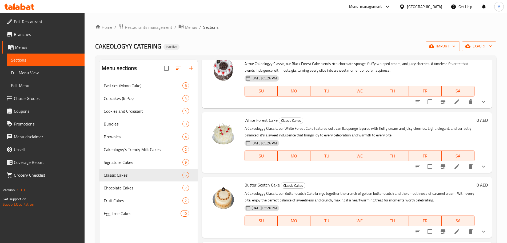
scroll to position [95, 0]
click at [477, 102] on button "show more" at bounding box center [483, 101] width 13 height 13
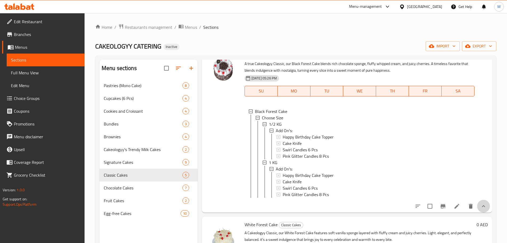
click at [477, 209] on button "show more" at bounding box center [483, 206] width 13 height 13
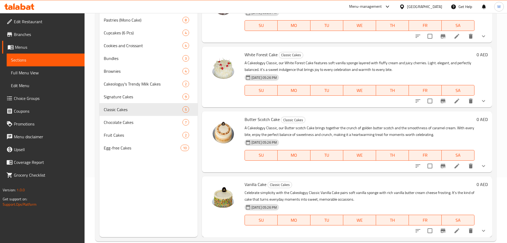
scroll to position [67, 0]
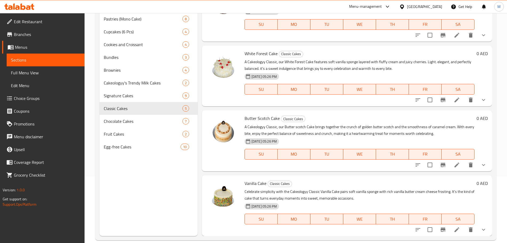
click at [477, 101] on button "show more" at bounding box center [483, 100] width 13 height 13
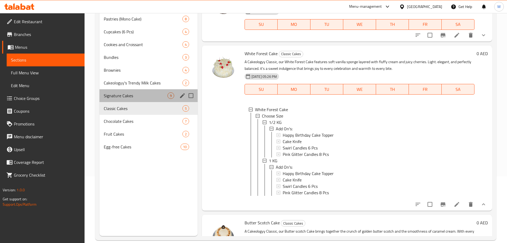
click at [132, 102] on div "Signature Cakes 9" at bounding box center [148, 95] width 98 height 13
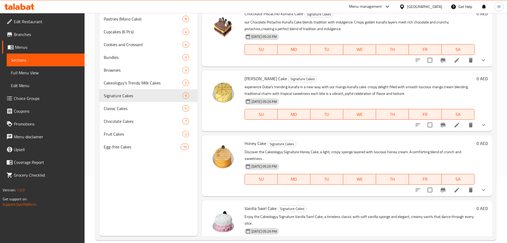
scroll to position [341, 0]
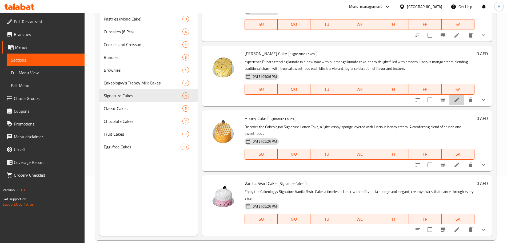
click at [449, 103] on li at bounding box center [456, 100] width 15 height 10
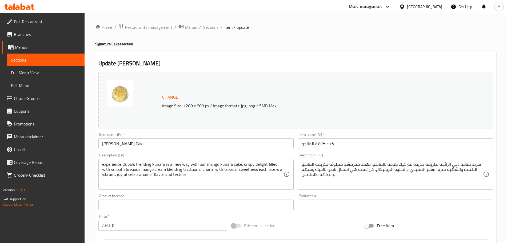
click at [210, 32] on div "Home / Restaurants management / Menus / Sections / item / update Signature Cake…" at bounding box center [295, 205] width 401 height 362
click at [210, 27] on span "Sections" at bounding box center [210, 27] width 15 height 6
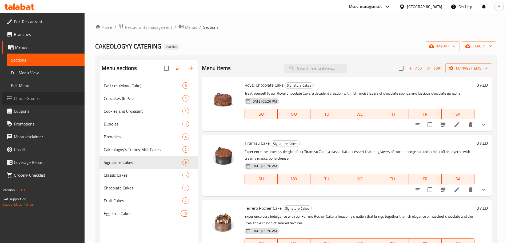
click at [35, 98] on span "Choice Groups" at bounding box center [47, 98] width 66 height 6
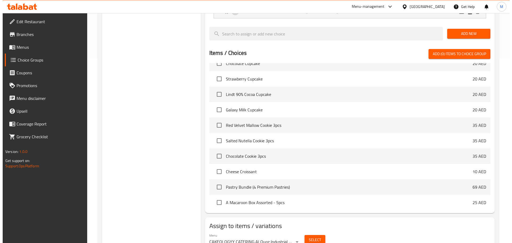
scroll to position [194, 0]
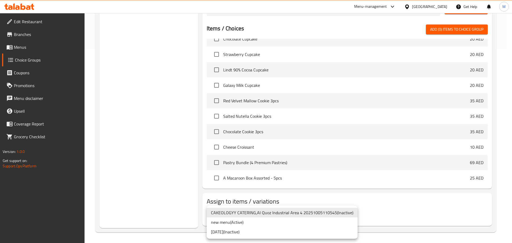
click at [255, 224] on li "new menu ( Active )" at bounding box center [282, 223] width 151 height 10
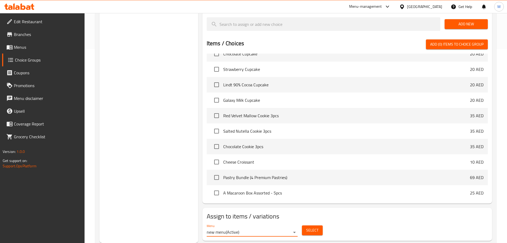
click at [305, 226] on button "Select" at bounding box center [312, 231] width 21 height 10
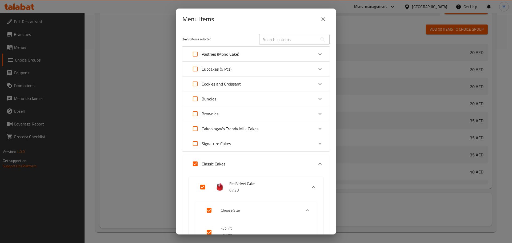
click at [318, 164] on icon "Expand" at bounding box center [319, 164] width 3 height 2
click at [318, 163] on icon "Expand" at bounding box center [320, 164] width 6 height 6
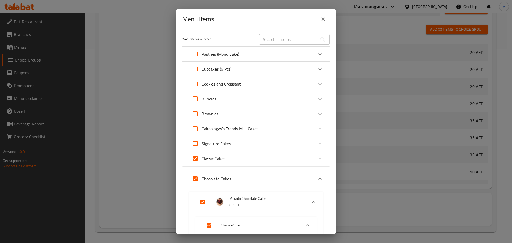
click at [317, 176] on icon "Expand" at bounding box center [320, 179] width 6 height 6
click at [318, 193] on icon "Expand" at bounding box center [319, 194] width 3 height 2
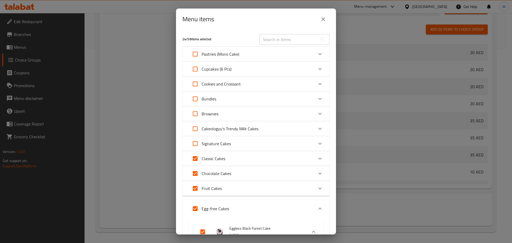
click at [317, 207] on icon "Expand" at bounding box center [320, 209] width 6 height 6
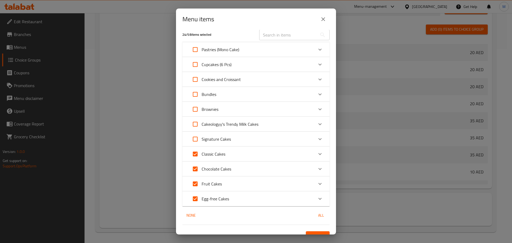
scroll to position [0, 0]
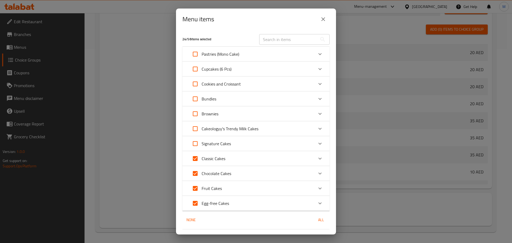
click at [197, 144] on input "Expand" at bounding box center [195, 143] width 13 height 13
checkbox input "true"
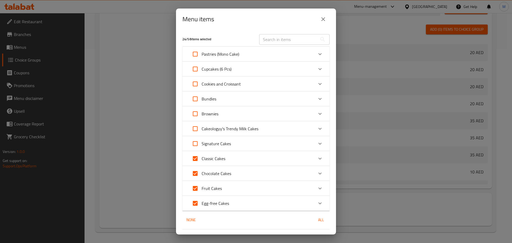
checkbox input "true"
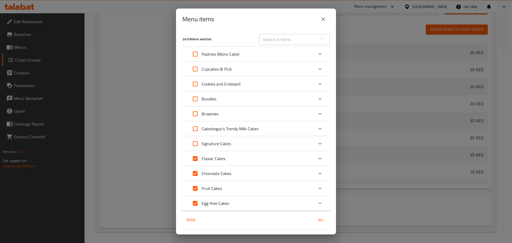
checkbox input "true"
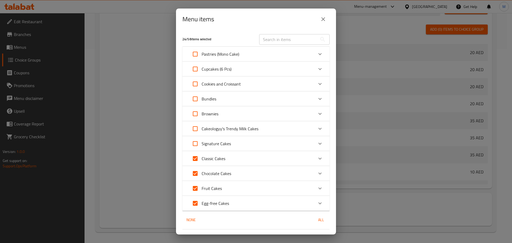
checkbox input "true"
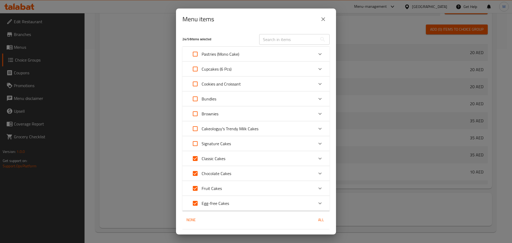
checkbox input "true"
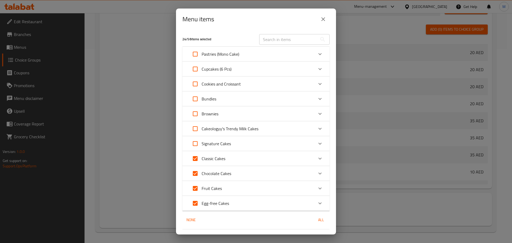
checkbox input "true"
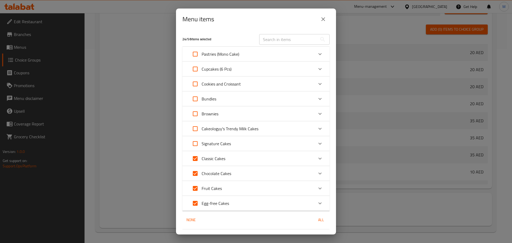
checkbox input "true"
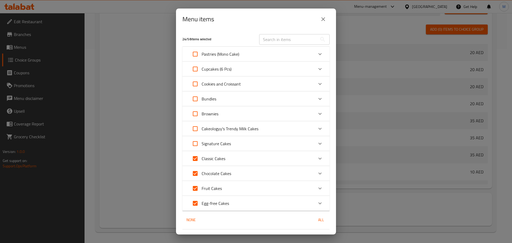
checkbox input "true"
click at [199, 157] on input "Expand" at bounding box center [195, 158] width 13 height 13
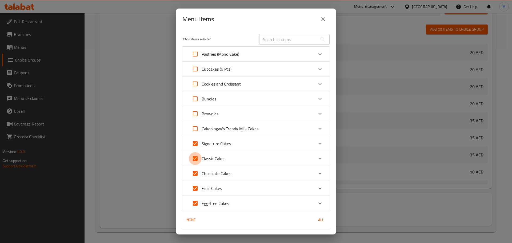
checkbox input "true"
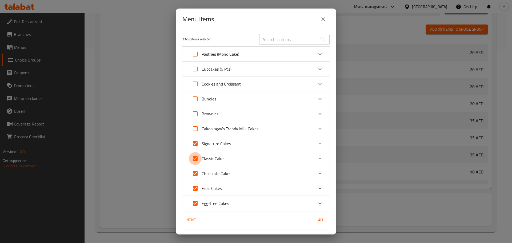
checkbox input "true"
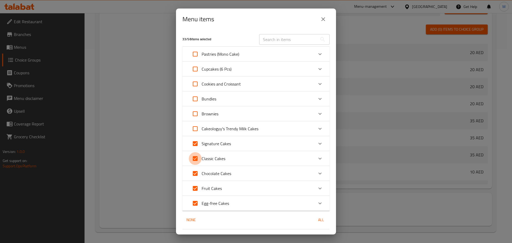
checkbox input "true"
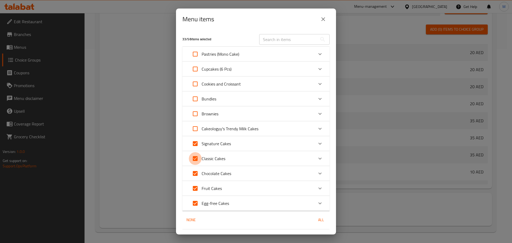
checkbox input "true"
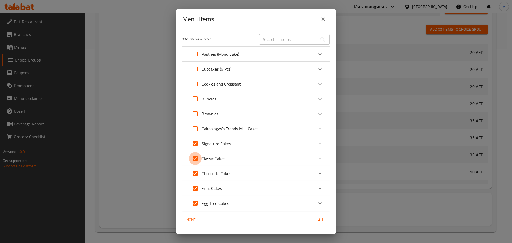
checkbox input "true"
click at [193, 158] on input "Expand" at bounding box center [195, 158] width 13 height 13
checkbox input "false"
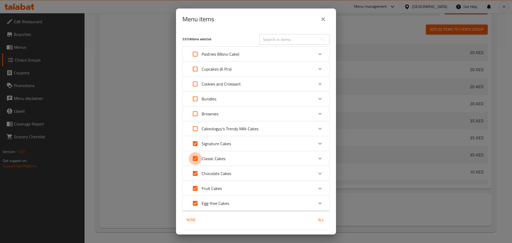
checkbox input "false"
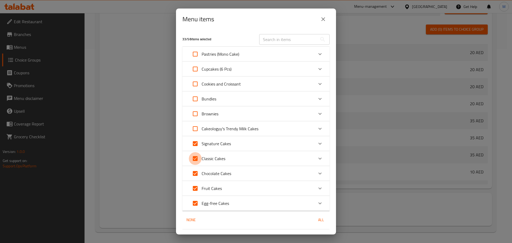
checkbox input "false"
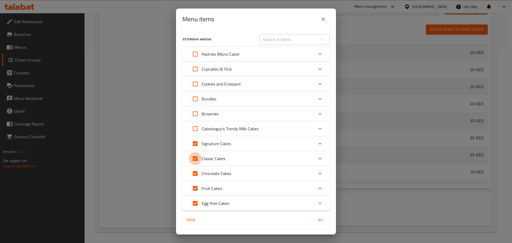
checkbox input "false"
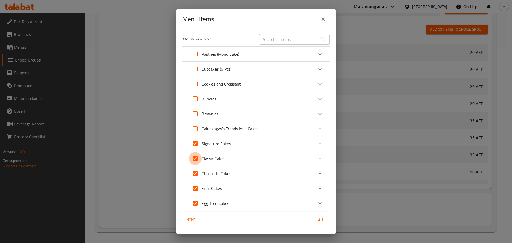
checkbox input "false"
click at [197, 173] on input "Expand" at bounding box center [195, 173] width 13 height 13
checkbox input "false"
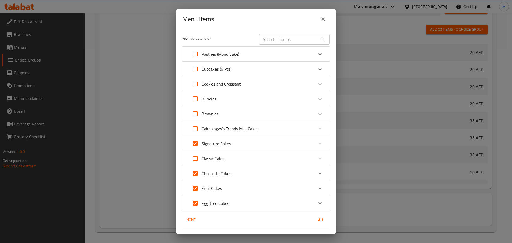
checkbox input "false"
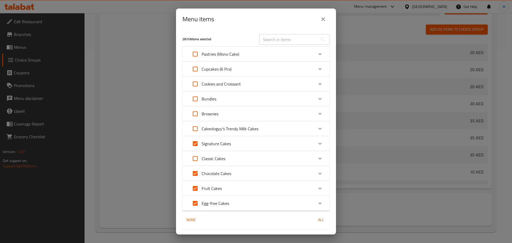
checkbox input "false"
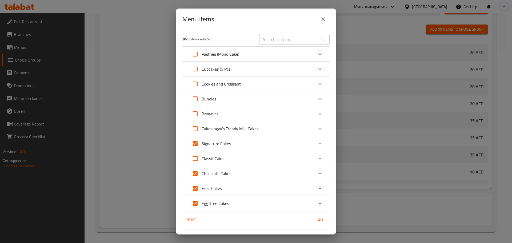
checkbox input "false"
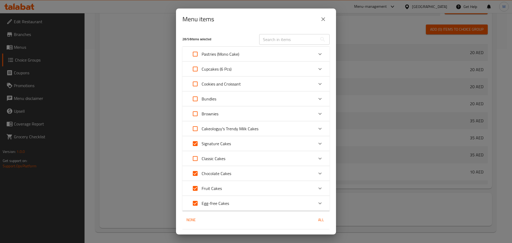
checkbox input "false"
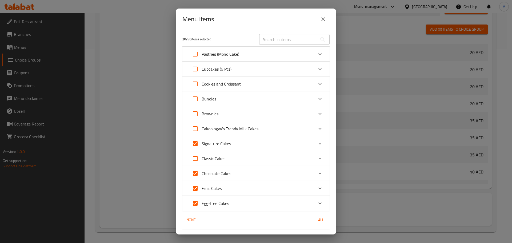
checkbox input "false"
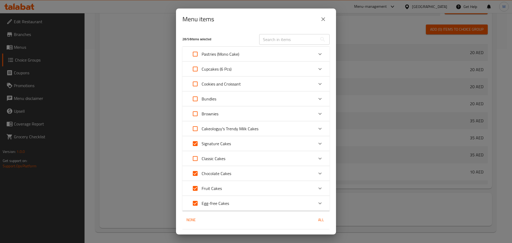
checkbox input "false"
click at [196, 190] on input "Expand" at bounding box center [195, 188] width 13 height 13
checkbox input "false"
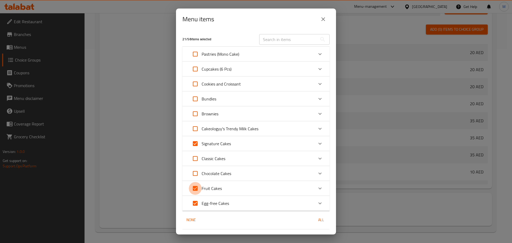
checkbox input "false"
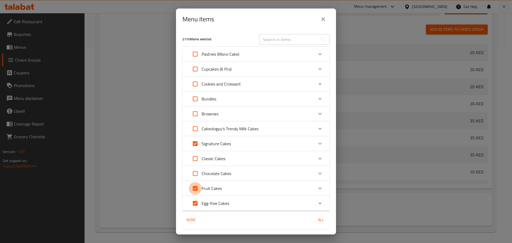
checkbox input "false"
click at [196, 201] on input "Expand" at bounding box center [195, 203] width 13 height 13
checkbox input "false"
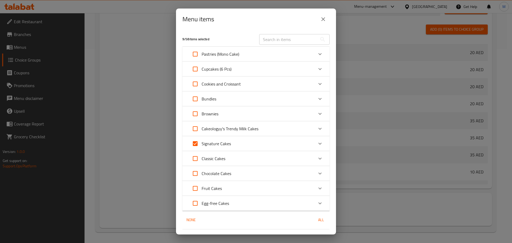
checkbox input "false"
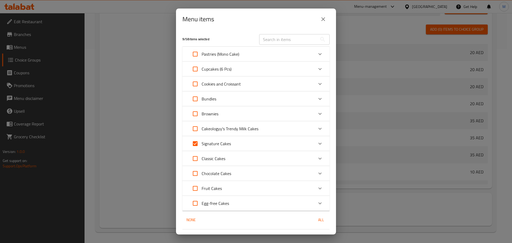
checkbox input "false"
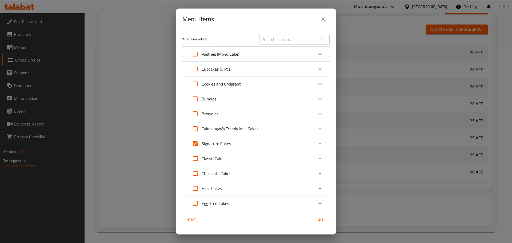
checkbox input "false"
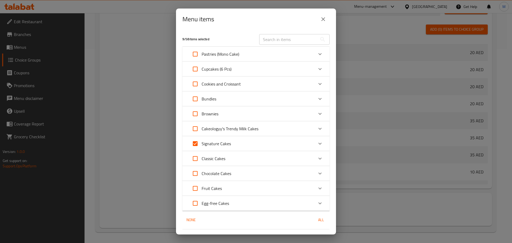
checkbox input "false"
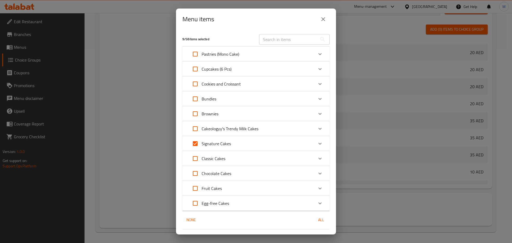
checkbox input "false"
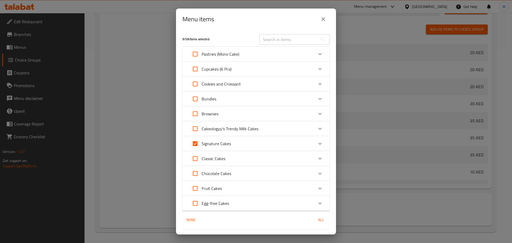
checkbox input "false"
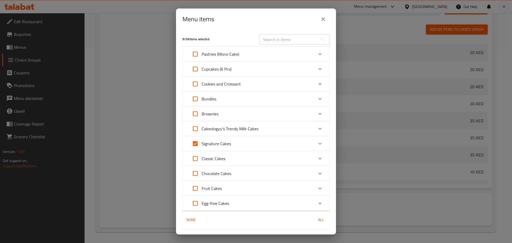
checkbox input "false"
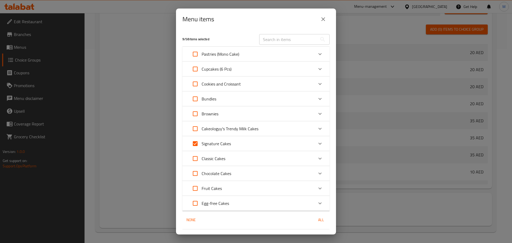
checkbox input "false"
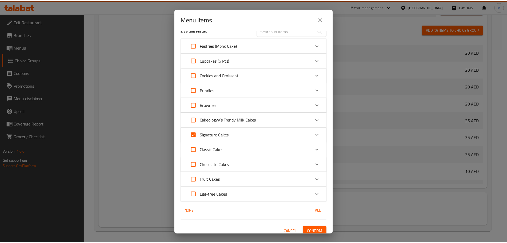
scroll to position [13, 0]
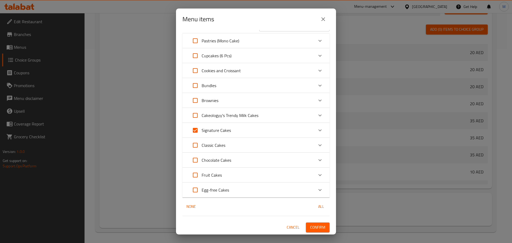
click at [310, 226] on span "Confirm" at bounding box center [317, 227] width 15 height 7
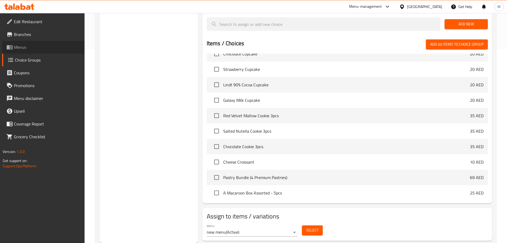
click at [26, 44] on span "Menus" at bounding box center [47, 47] width 66 height 6
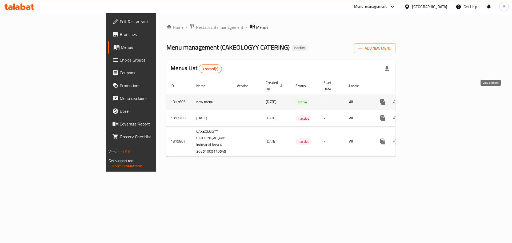
click at [428, 99] on link "enhanced table" at bounding box center [421, 102] width 13 height 13
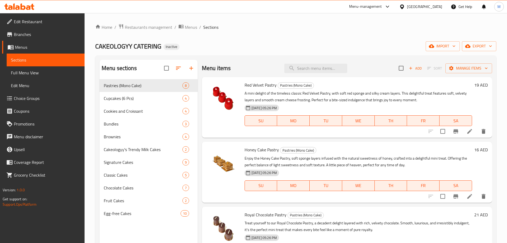
click at [29, 76] on span "Full Menu View" at bounding box center [45, 73] width 69 height 6
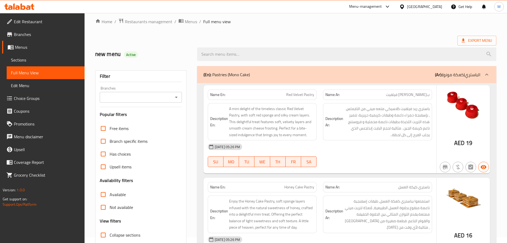
scroll to position [167, 0]
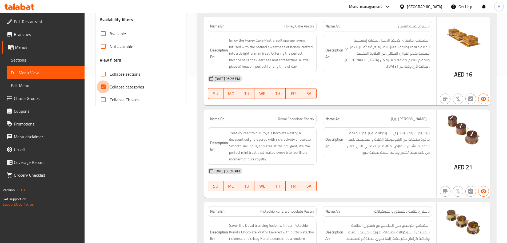
click at [105, 88] on input "Collapse categories" at bounding box center [103, 87] width 13 height 13
checkbox input "false"
click at [104, 74] on input "Collapse sections" at bounding box center [103, 74] width 13 height 13
checkbox input "true"
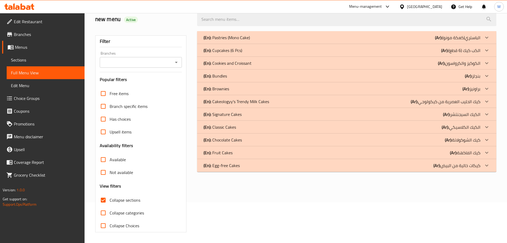
scroll to position [41, 0]
click at [261, 171] on div "(En): Egg-free Cakes (Ar): كيكات خالية من البيض" at bounding box center [346, 165] width 299 height 13
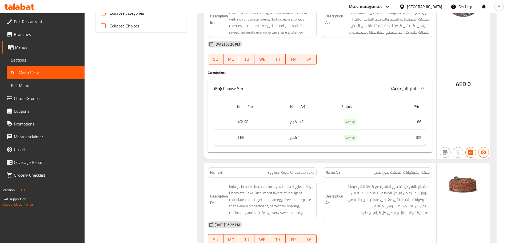
scroll to position [74, 0]
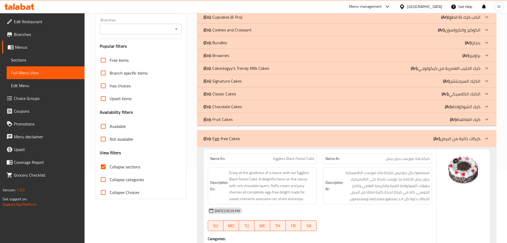
click at [239, 78] on p "(En): Signature Cakes" at bounding box center [222, 81] width 38 height 6
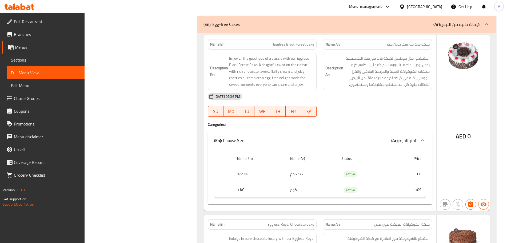
scroll to position [2874, 0]
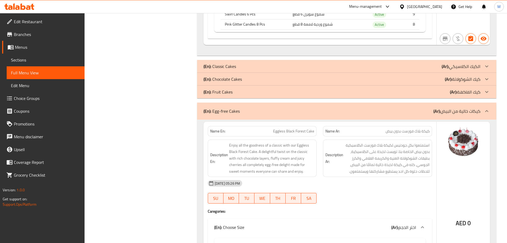
click at [237, 67] on div "(En): Classic Cakes (Ar): الكيك الكلاسيكي" at bounding box center [341, 66] width 277 height 6
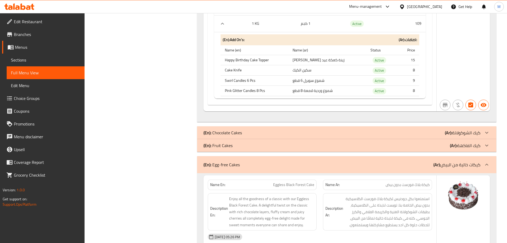
scroll to position [4441, 0]
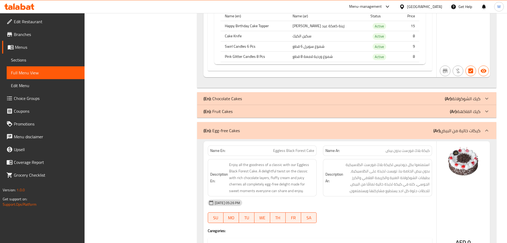
click at [249, 99] on div "(En): Chocolate Cakes (Ar): كيك الشوكولاتة" at bounding box center [341, 98] width 277 height 6
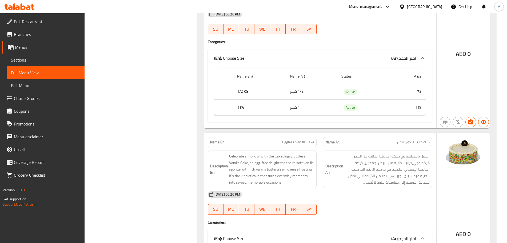
scroll to position [6241, 0]
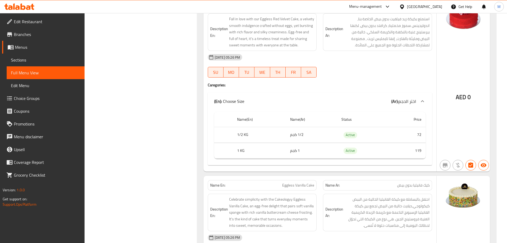
click at [31, 99] on span "Choice Groups" at bounding box center [47, 98] width 66 height 6
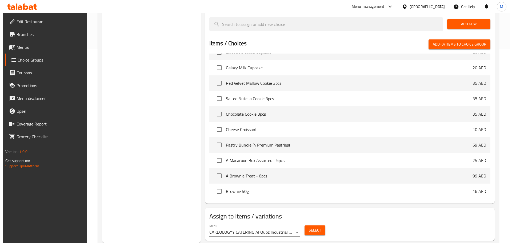
scroll to position [167, 0]
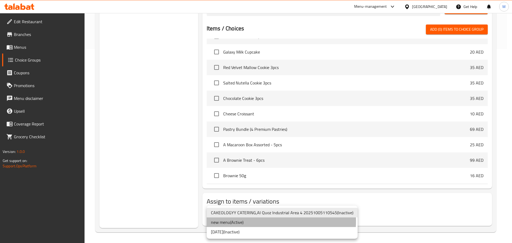
click at [247, 221] on li "new menu ( Active )" at bounding box center [282, 223] width 151 height 10
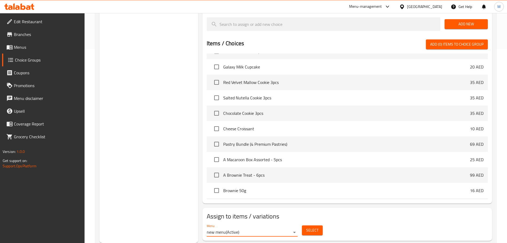
click at [306, 227] on span "Select" at bounding box center [312, 230] width 12 height 7
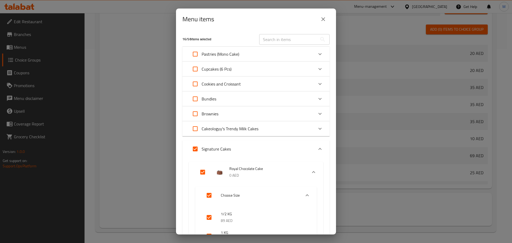
click at [317, 149] on icon "Expand" at bounding box center [320, 149] width 6 height 6
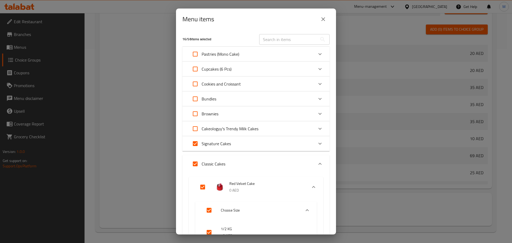
click at [317, 166] on icon "Expand" at bounding box center [320, 164] width 6 height 6
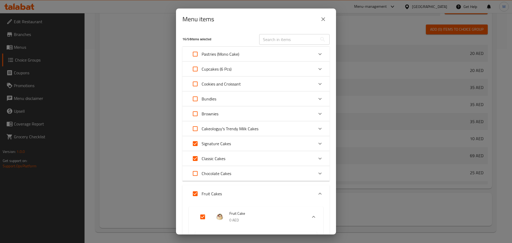
click at [221, 174] on p "Chocolate Cakes" at bounding box center [217, 173] width 30 height 6
click at [201, 178] on input "Expand" at bounding box center [195, 179] width 13 height 13
checkbox input "true"
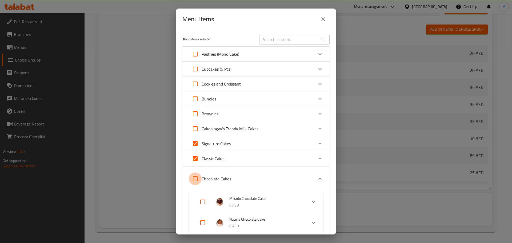
checkbox input "true"
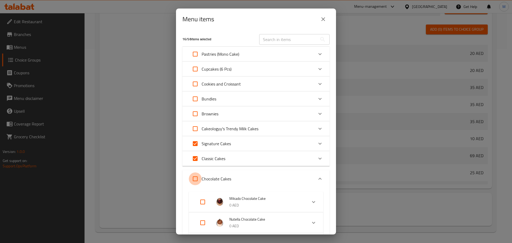
checkbox input "true"
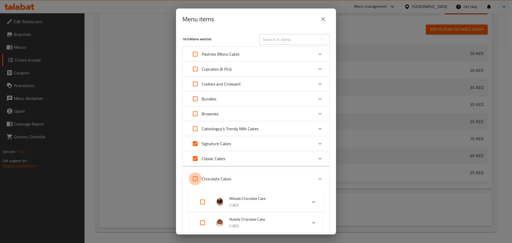
checkbox input "true"
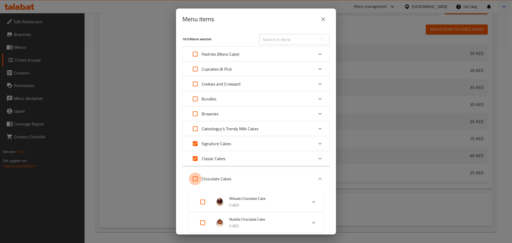
checkbox input "true"
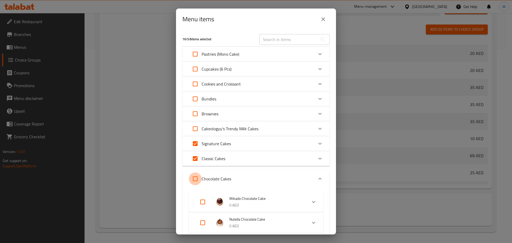
checkbox input "true"
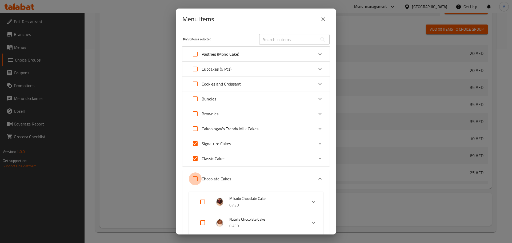
checkbox input "true"
click at [314, 177] on div "Expand" at bounding box center [320, 179] width 13 height 13
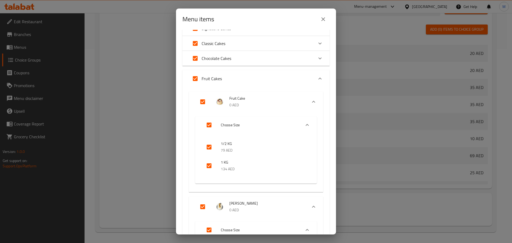
scroll to position [67, 0]
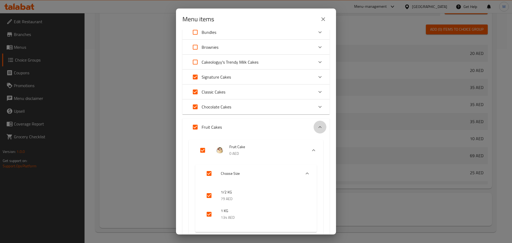
click at [318, 127] on icon "Expand" at bounding box center [320, 127] width 6 height 6
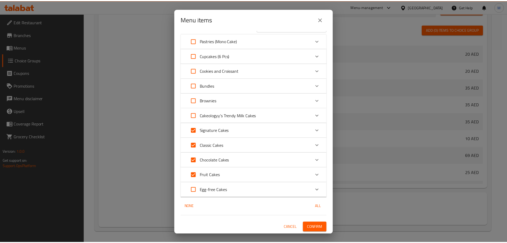
scroll to position [13, 0]
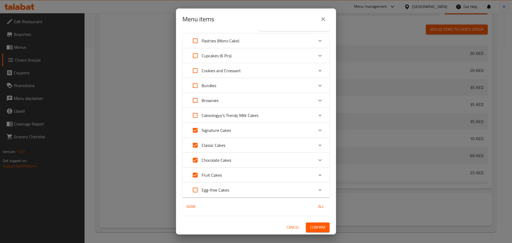
click at [196, 189] on input "Expand" at bounding box center [195, 190] width 13 height 13
checkbox input "true"
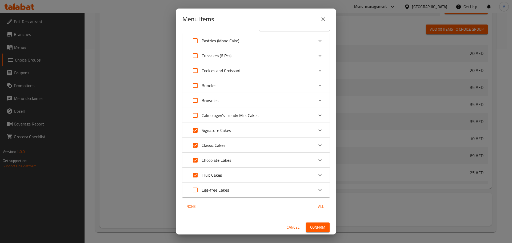
checkbox input "true"
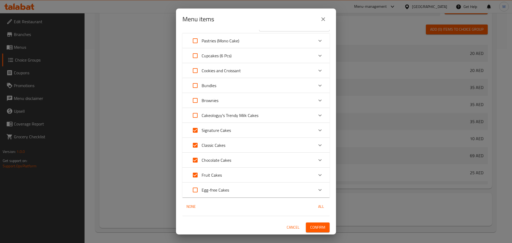
checkbox input "true"
click at [312, 225] on span "Confirm" at bounding box center [317, 227] width 15 height 7
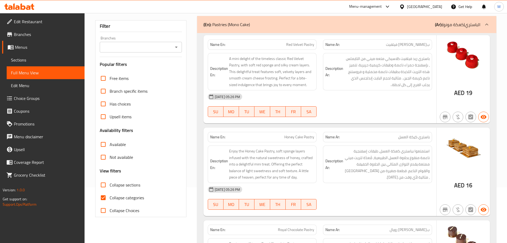
scroll to position [133, 0]
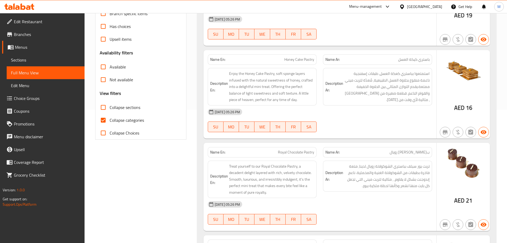
drag, startPoint x: 113, startPoint y: 122, endPoint x: 112, endPoint y: 113, distance: 8.6
click at [113, 122] on span "Collapse categories" at bounding box center [127, 120] width 34 height 6
click at [110, 122] on input "Collapse categories" at bounding box center [103, 120] width 13 height 13
checkbox input "false"
click at [114, 108] on span "Collapse sections" at bounding box center [125, 107] width 31 height 6
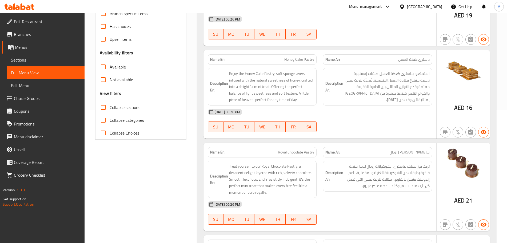
click at [110, 108] on input "Collapse sections" at bounding box center [103, 107] width 13 height 13
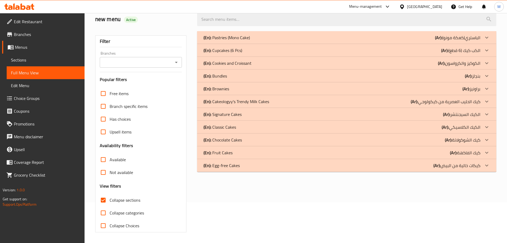
scroll to position [41, 0]
click at [231, 127] on p "(En): Classic Cakes" at bounding box center [219, 127] width 33 height 6
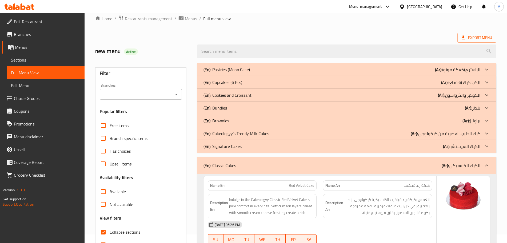
scroll to position [33, 0]
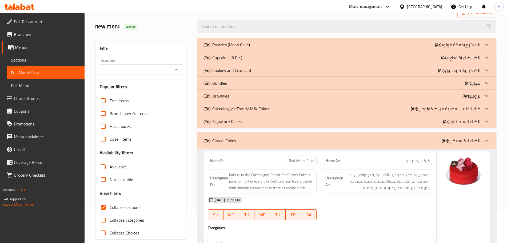
click at [100, 210] on input "Collapse sections" at bounding box center [103, 207] width 13 height 13
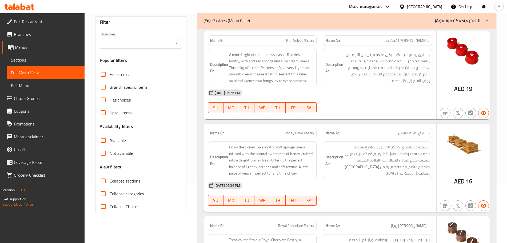
scroll to position [100, 0]
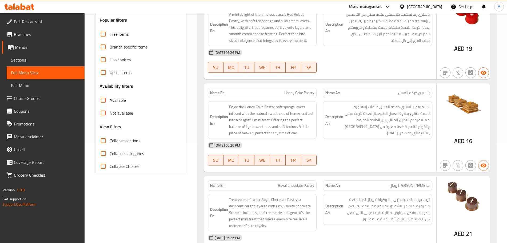
click at [107, 143] on input "Collapse sections" at bounding box center [103, 140] width 13 height 13
checkbox input "true"
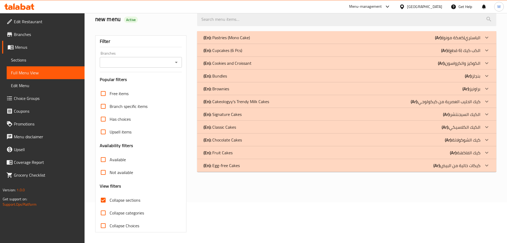
scroll to position [41, 0]
click at [264, 169] on div "(En): Egg-free Cakes (Ar): كيكات خالية من البيض" at bounding box center [346, 165] width 299 height 13
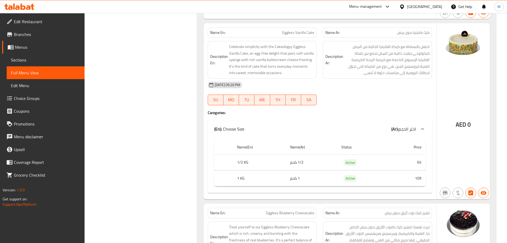
scroll to position [774, 0]
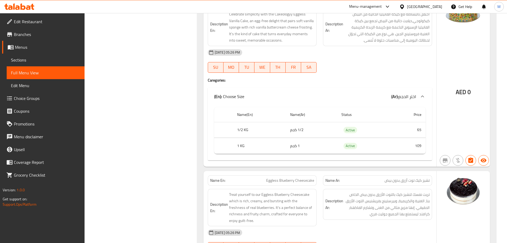
click at [33, 98] on span "Choice Groups" at bounding box center [47, 98] width 66 height 6
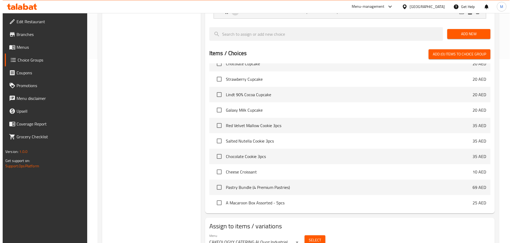
scroll to position [194, 0]
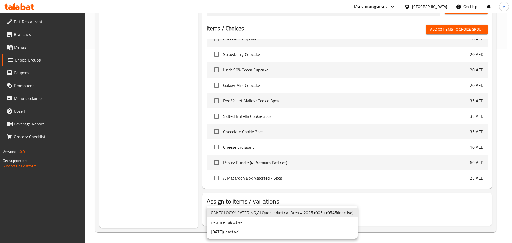
click at [250, 222] on li "new menu ( Active )" at bounding box center [282, 223] width 151 height 10
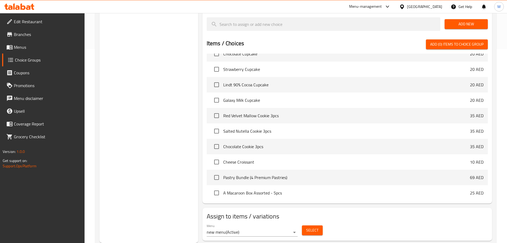
click at [307, 227] on span "Select" at bounding box center [312, 230] width 12 height 7
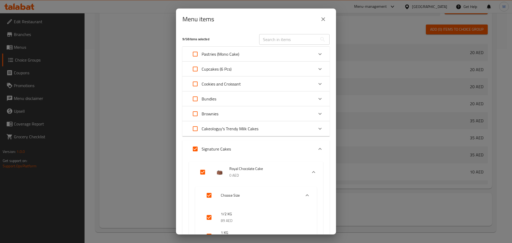
click at [317, 149] on icon "Expand" at bounding box center [320, 149] width 6 height 6
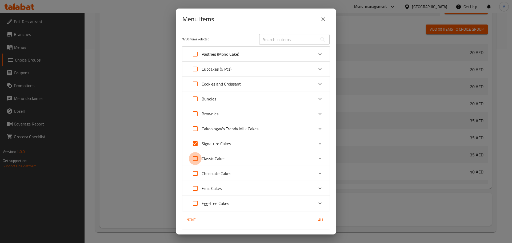
click at [198, 158] on input "Expand" at bounding box center [195, 158] width 13 height 13
checkbox input "true"
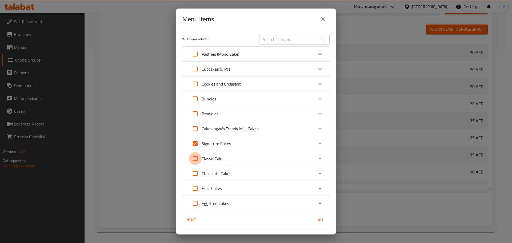
checkbox input "true"
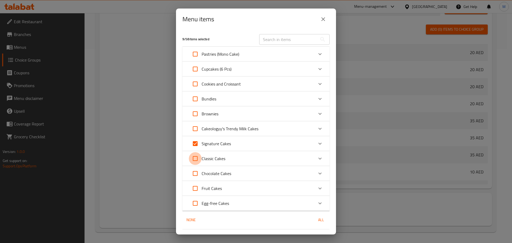
checkbox input "true"
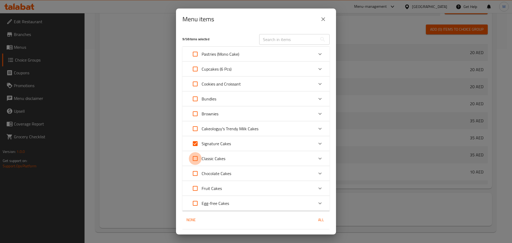
checkbox input "true"
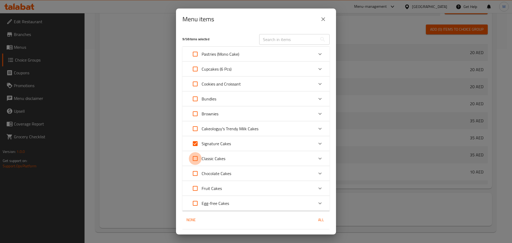
checkbox input "true"
click at [197, 174] on input "Expand" at bounding box center [195, 173] width 13 height 13
checkbox input "false"
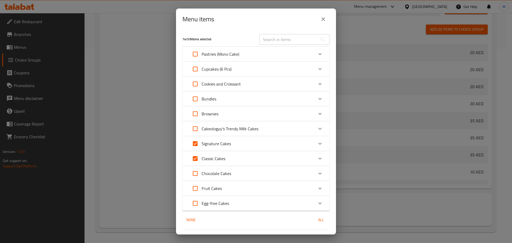
checkbox input "false"
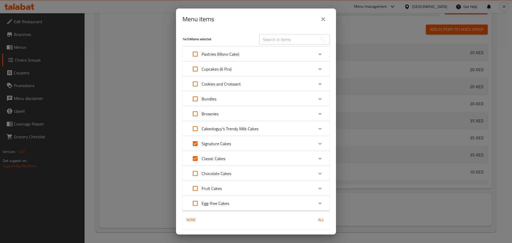
checkbox input "false"
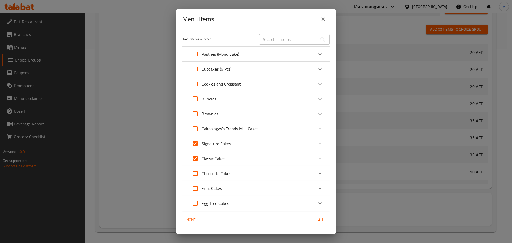
checkbox input "false"
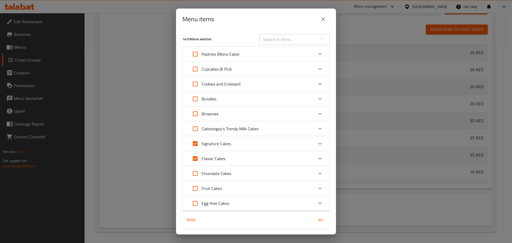
checkbox input "false"
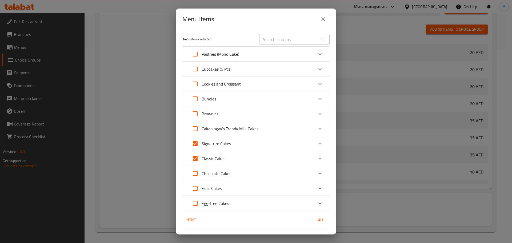
checkbox input "false"
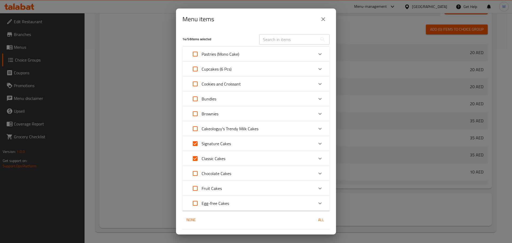
checkbox input "false"
click at [196, 192] on input "Expand" at bounding box center [195, 188] width 13 height 13
checkbox input "true"
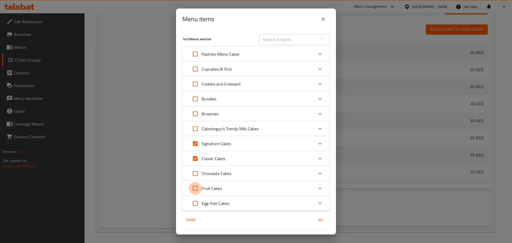
checkbox input "true"
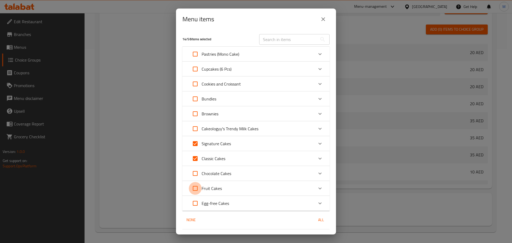
checkbox input "true"
click at [196, 202] on input "Expand" at bounding box center [195, 203] width 13 height 13
drag, startPoint x: 196, startPoint y: 202, endPoint x: 214, endPoint y: 206, distance: 18.6
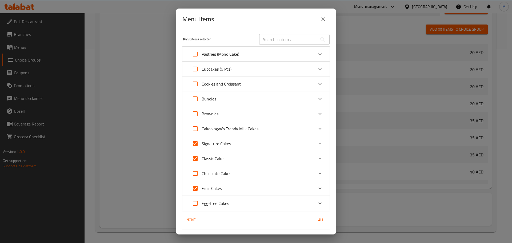
click at [196, 202] on input "Expand" at bounding box center [195, 203] width 13 height 13
checkbox input "false"
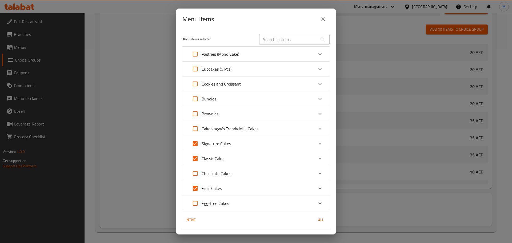
checkbox input "false"
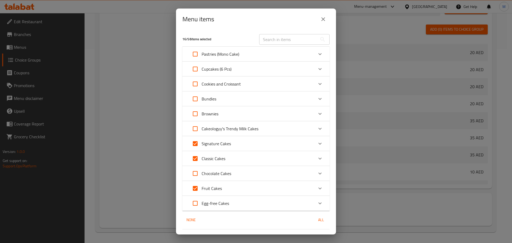
checkbox input "false"
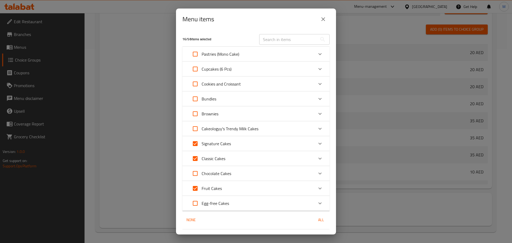
checkbox input "false"
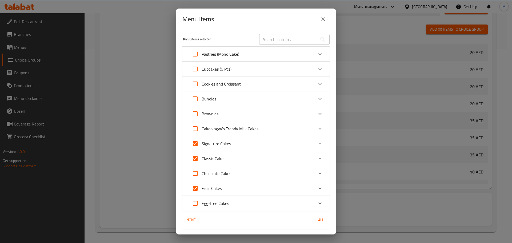
checkbox input "false"
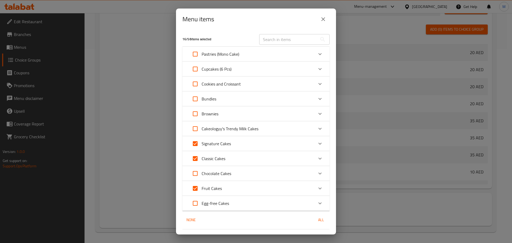
checkbox input "false"
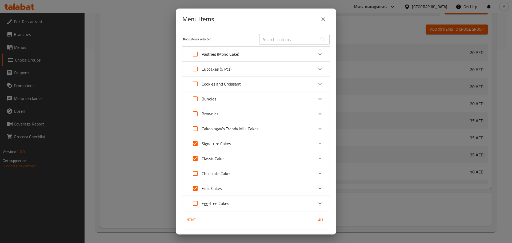
checkbox input "false"
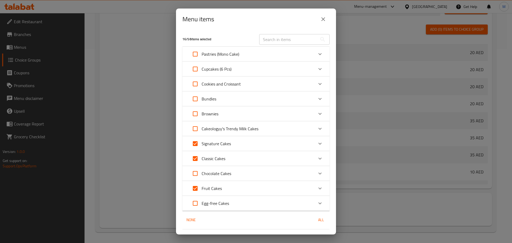
checkbox input "false"
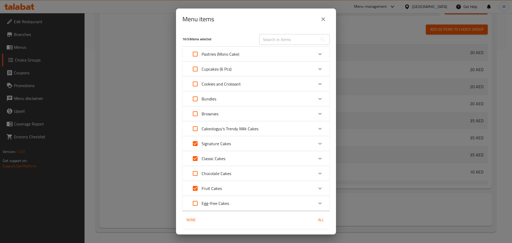
checkbox input "false"
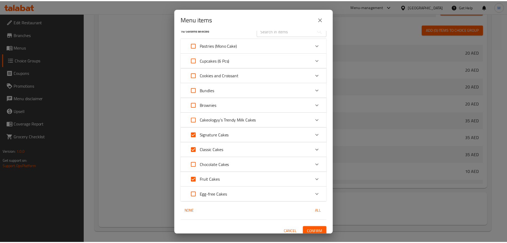
scroll to position [13, 0]
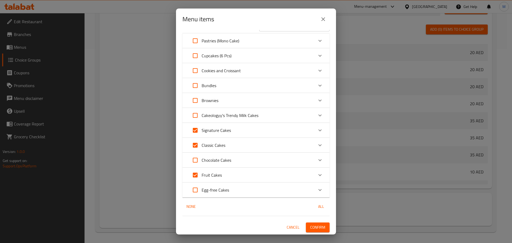
click at [315, 227] on span "Confirm" at bounding box center [317, 227] width 15 height 7
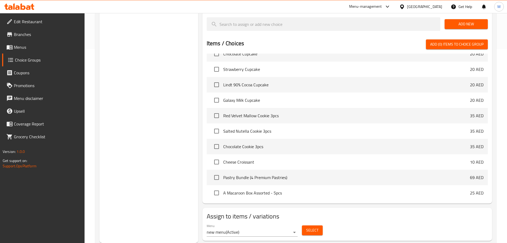
click at [36, 47] on span "Menus" at bounding box center [47, 47] width 66 height 6
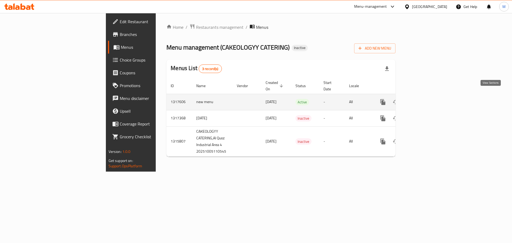
click at [425, 99] on icon "enhanced table" at bounding box center [421, 102] width 6 height 6
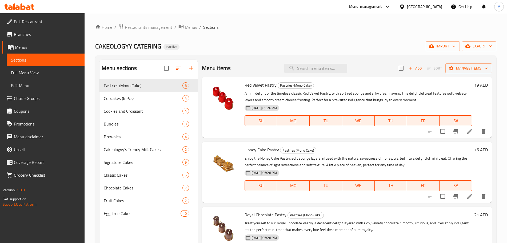
click at [31, 75] on span "Full Menu View" at bounding box center [45, 73] width 69 height 6
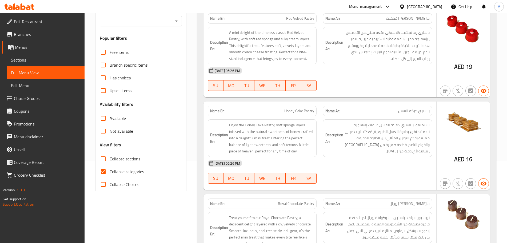
scroll to position [167, 0]
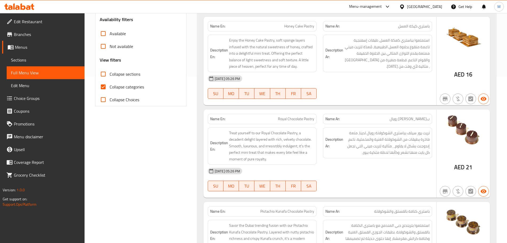
click at [101, 87] on input "Collapse categories" at bounding box center [103, 87] width 13 height 13
checkbox input "false"
click at [104, 74] on input "Collapse sections" at bounding box center [103, 74] width 13 height 13
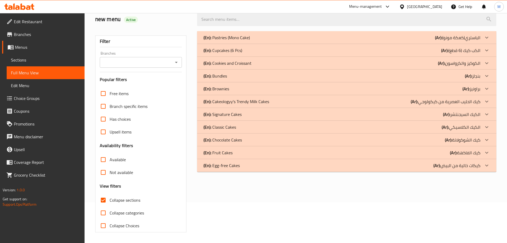
scroll to position [41, 0]
click at [109, 202] on input "Collapse sections" at bounding box center [103, 200] width 13 height 13
checkbox input "false"
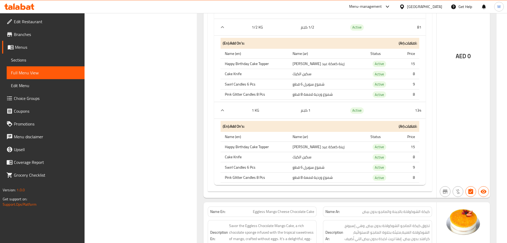
scroll to position [12585, 0]
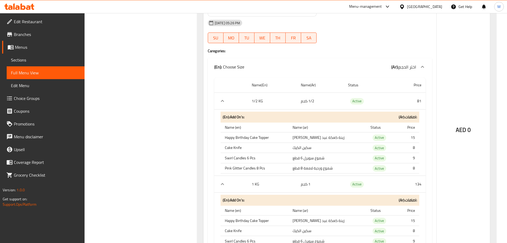
click at [39, 63] on link "Sections" at bounding box center [46, 60] width 78 height 13
